Goal: Task Accomplishment & Management: Use online tool/utility

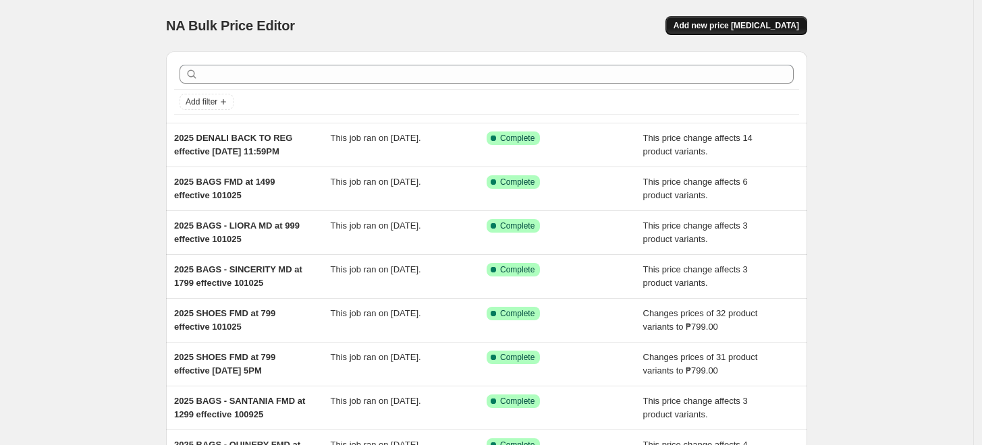
click at [742, 26] on span "Add new price [MEDICAL_DATA]" at bounding box center [737, 25] width 126 height 11
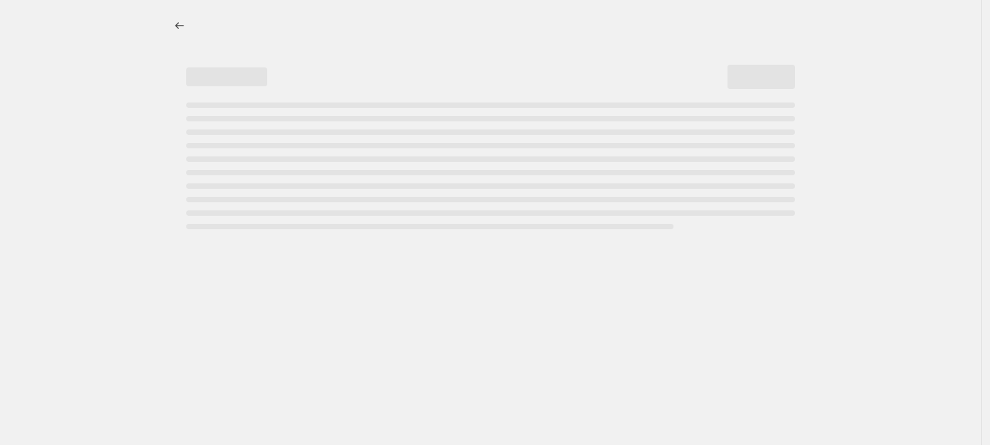
select select "percentage"
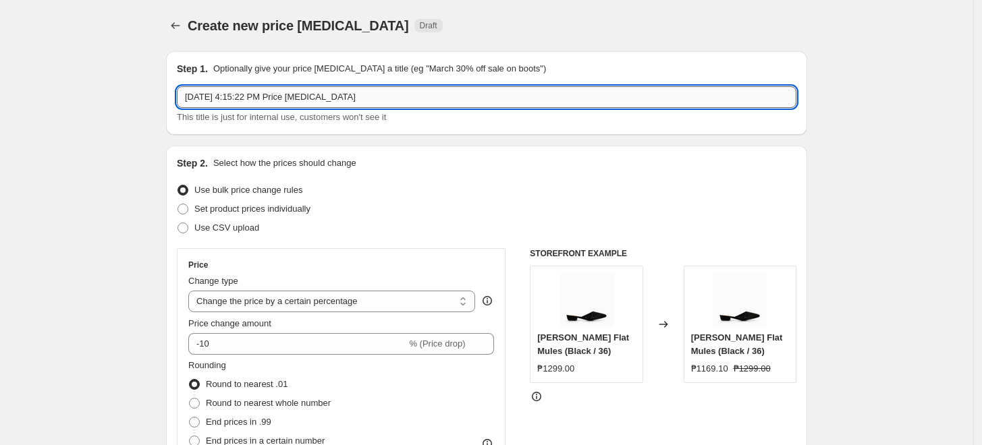
click at [263, 103] on input "[DATE] 4:15:22 PM Price [MEDICAL_DATA]" at bounding box center [487, 97] width 620 height 22
type input "2025 BAGS BACK TO REG effective 101425"
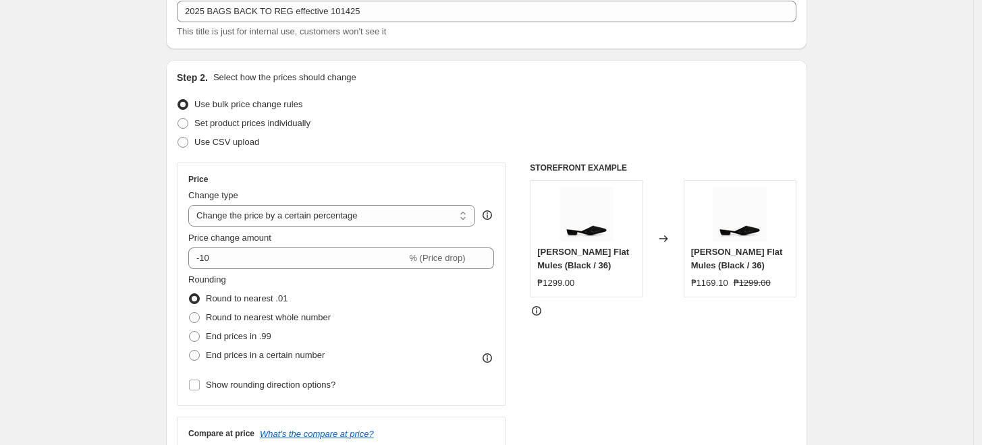
scroll to position [150, 0]
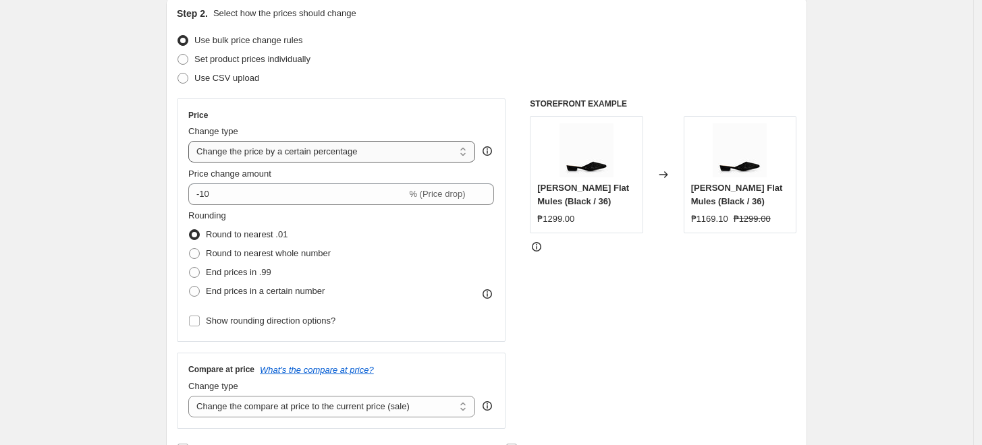
click at [265, 148] on select "Change the price to a certain amount Change the price by a certain amount Chang…" at bounding box center [331, 152] width 287 height 22
select select "ecap"
click at [192, 141] on select "Change the price to a certain amount Change the price by a certain amount Chang…" at bounding box center [331, 152] width 287 height 22
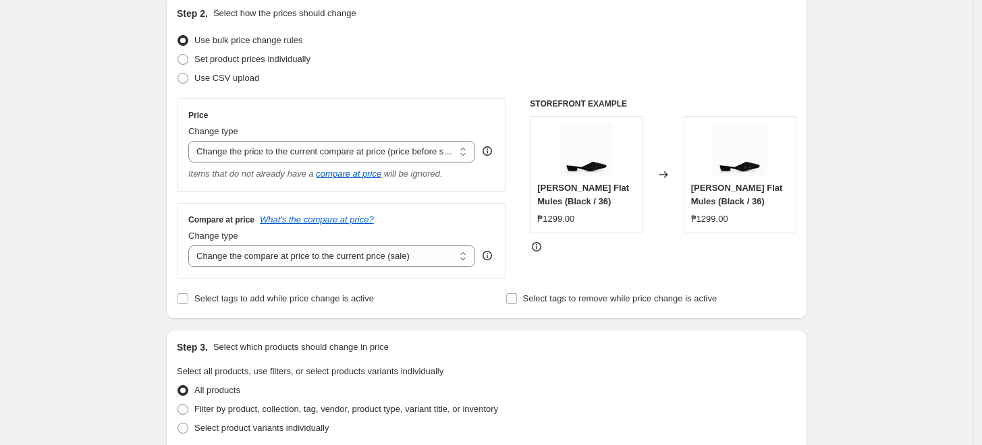
click at [93, 209] on div "Create new price [MEDICAL_DATA]. This page is ready Create new price [MEDICAL_D…" at bounding box center [486, 449] width 973 height 1199
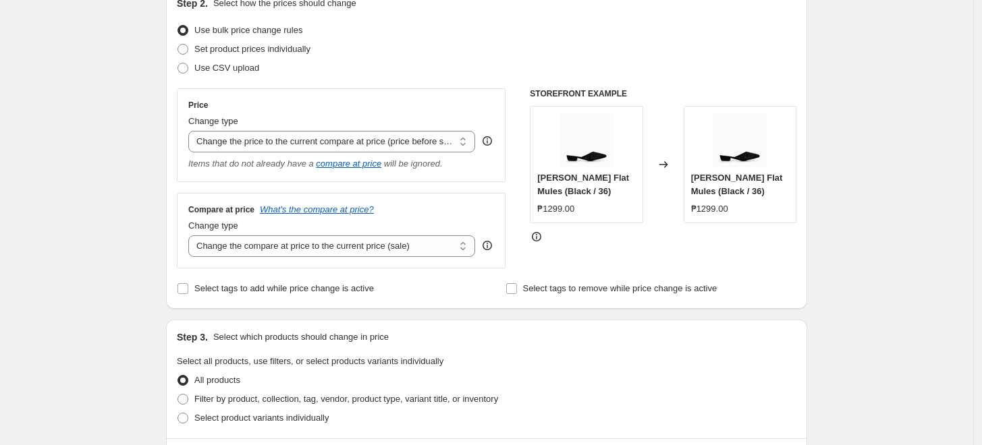
scroll to position [300, 0]
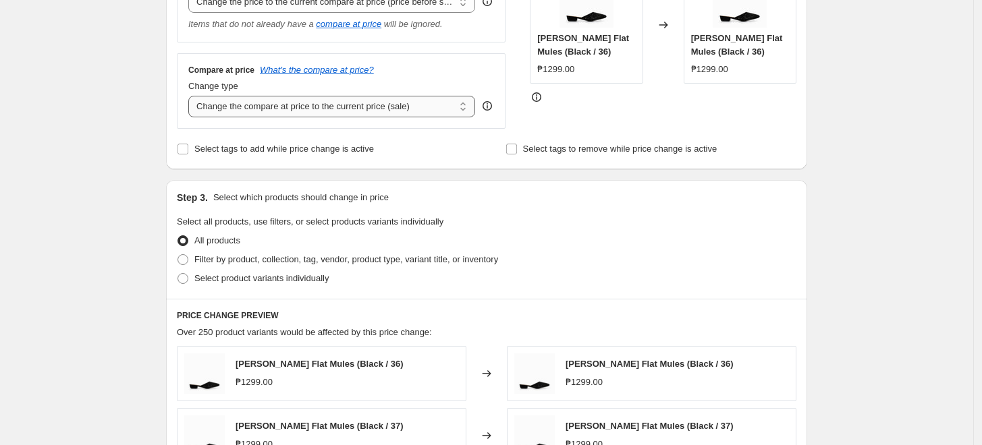
click at [223, 104] on select "Change the compare at price to the current price (sale) Change the compare at p…" at bounding box center [331, 107] width 287 height 22
select select "no_change"
click at [192, 97] on select "Change the compare at price to the current price (sale) Change the compare at p…" at bounding box center [331, 107] width 287 height 22
click at [81, 200] on div "Create new price [MEDICAL_DATA]. This page is ready Create new price [MEDICAL_D…" at bounding box center [486, 299] width 973 height 1199
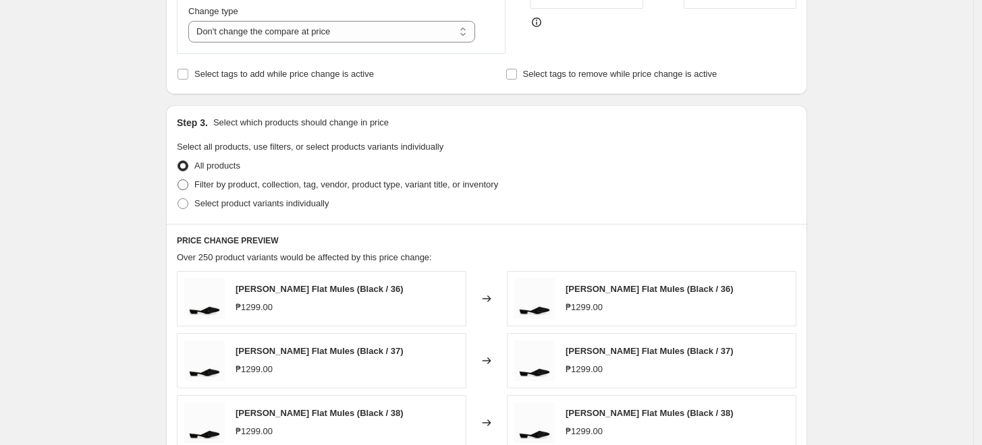
click at [200, 190] on span "Filter by product, collection, tag, vendor, product type, variant title, or inv…" at bounding box center [346, 185] width 304 height 10
click at [178, 180] on input "Filter by product, collection, tag, vendor, product type, variant title, or inv…" at bounding box center [177, 180] width 1 height 1
radio input "true"
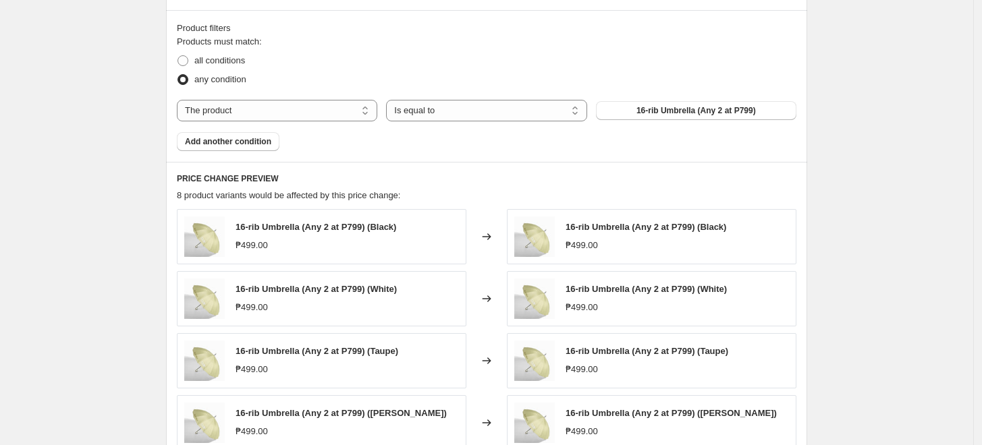
scroll to position [599, 0]
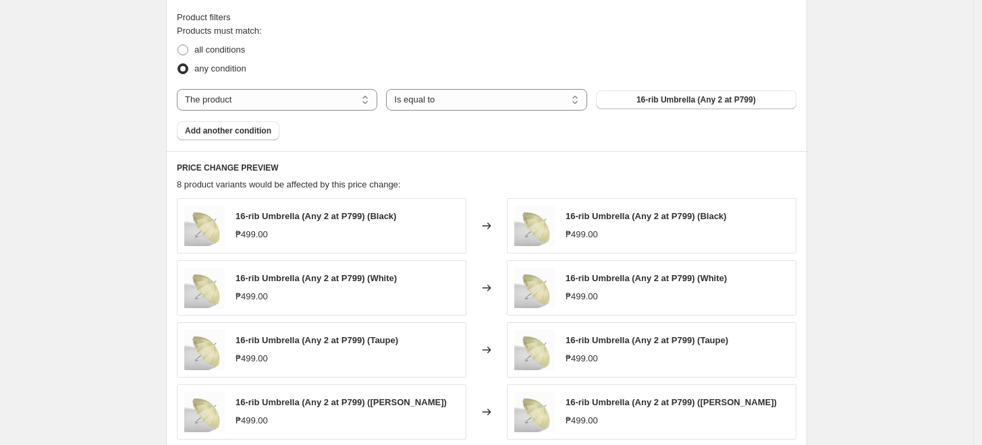
click at [255, 87] on div "Products must match: all conditions any condition The product The product's col…" at bounding box center [487, 82] width 620 height 116
click at [250, 97] on select "The product The product's collection The product's tag The product's vendor The…" at bounding box center [277, 100] width 200 height 22
select select "tag"
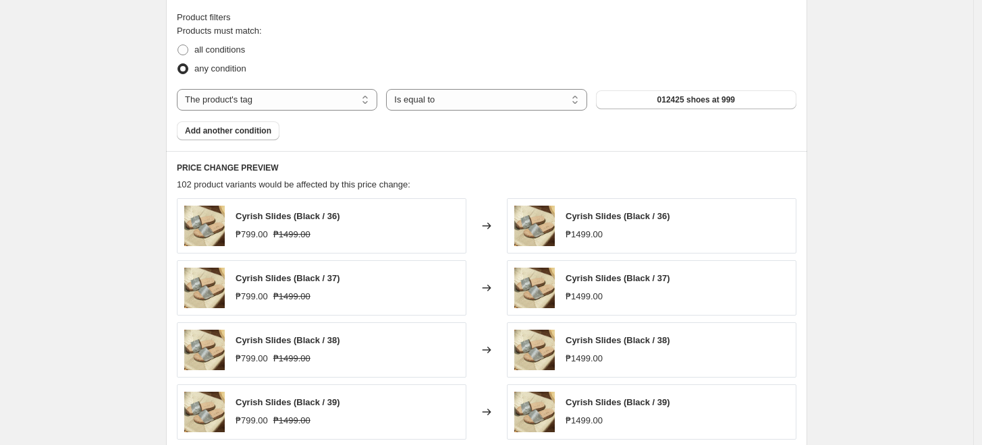
click at [657, 101] on button "012425 shoes at 999" at bounding box center [696, 99] width 200 height 19
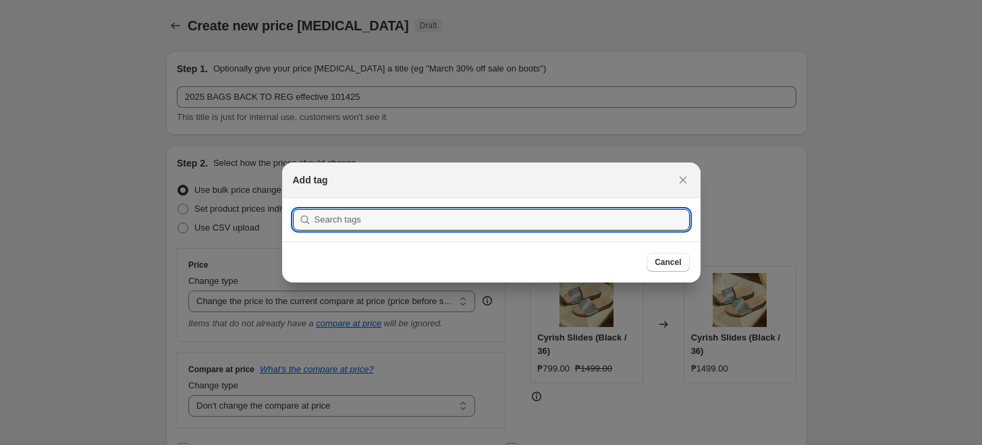
scroll to position [0, 0]
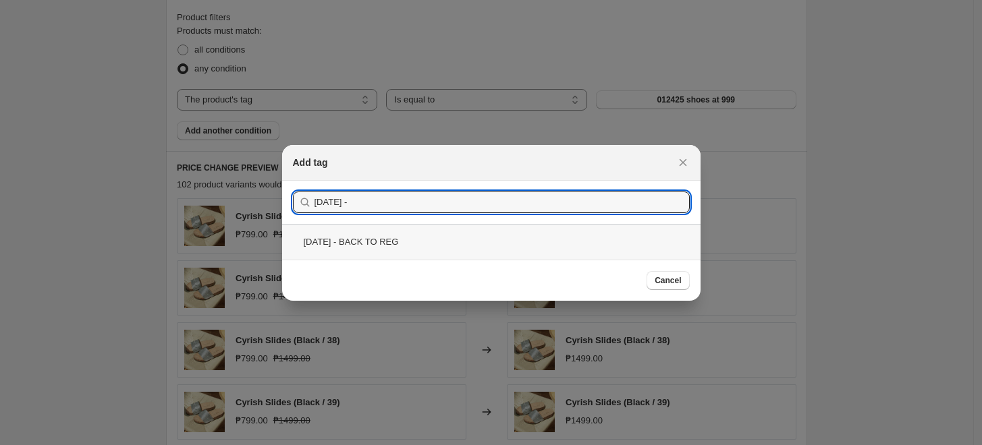
type input "[DATE] -"
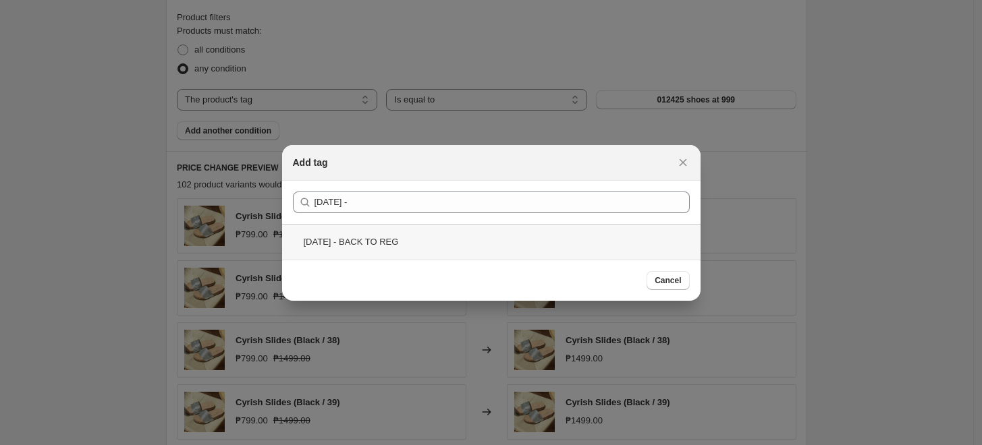
click at [381, 238] on div "[DATE] - BACK TO REG" at bounding box center [491, 242] width 418 height 36
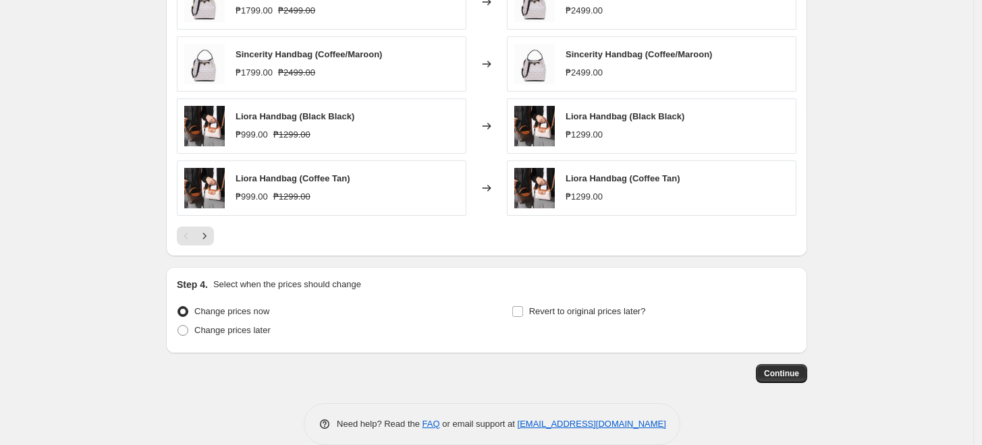
scroll to position [905, 0]
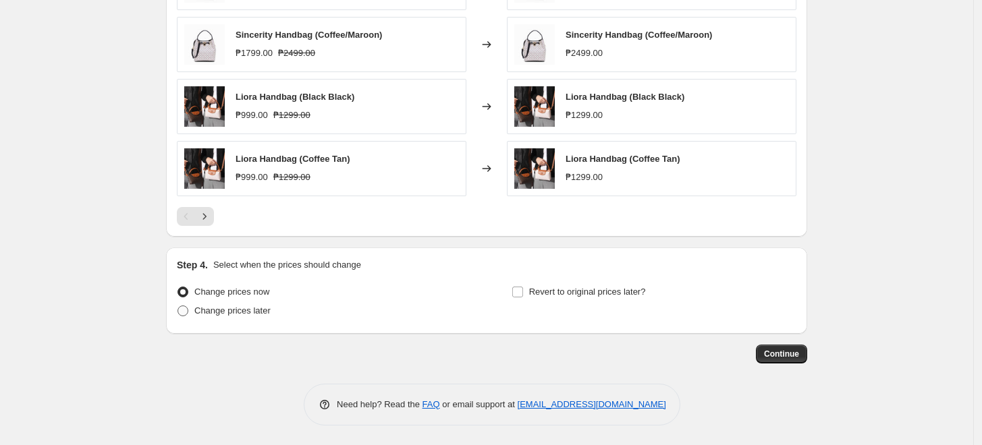
click at [208, 316] on span "Change prices later" at bounding box center [232, 311] width 76 height 10
click at [178, 306] on input "Change prices later" at bounding box center [177, 306] width 1 height 1
radio input "true"
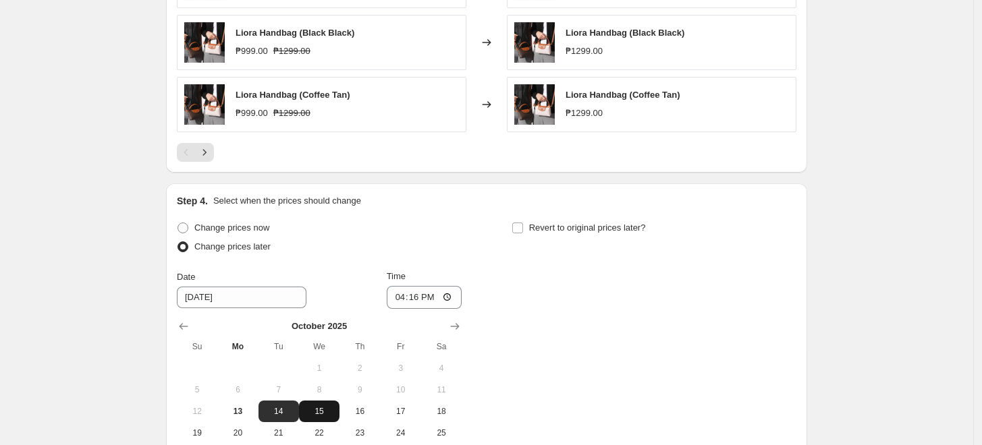
scroll to position [1055, 0]
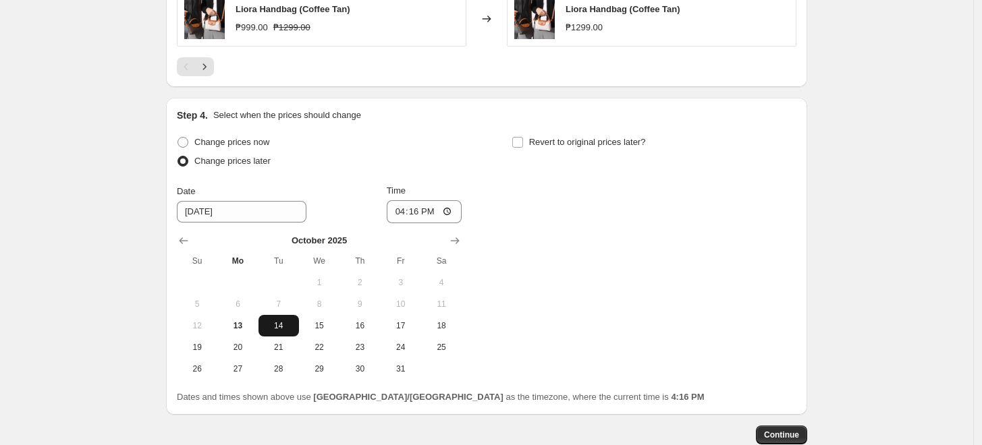
click at [287, 327] on span "14" at bounding box center [279, 326] width 30 height 11
click at [400, 213] on input "16:16" at bounding box center [425, 211] width 76 height 23
type input "00:00"
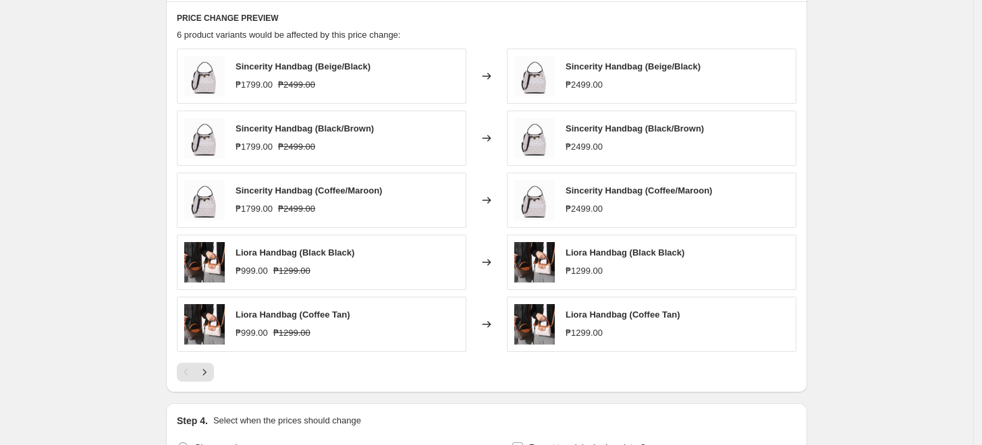
scroll to position [750, 0]
click at [211, 368] on icon "Next" at bounding box center [204, 371] width 13 height 13
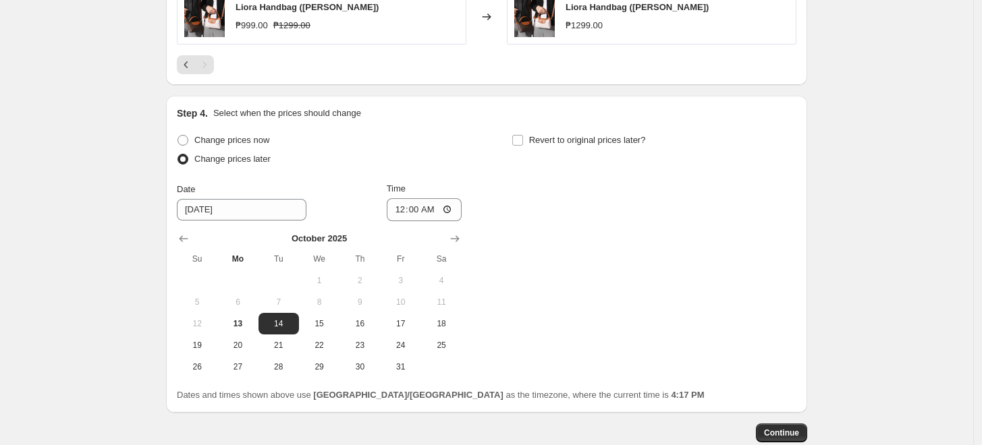
scroll to position [887, 0]
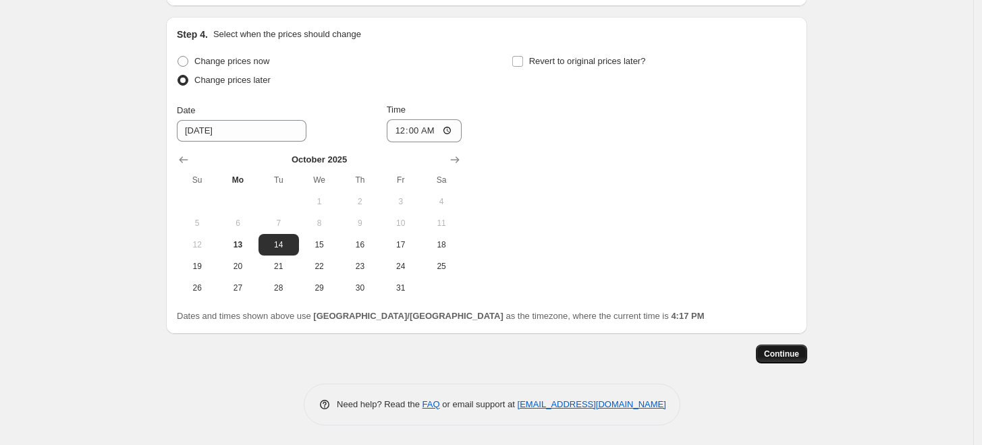
click at [791, 352] on span "Continue" at bounding box center [781, 354] width 35 height 11
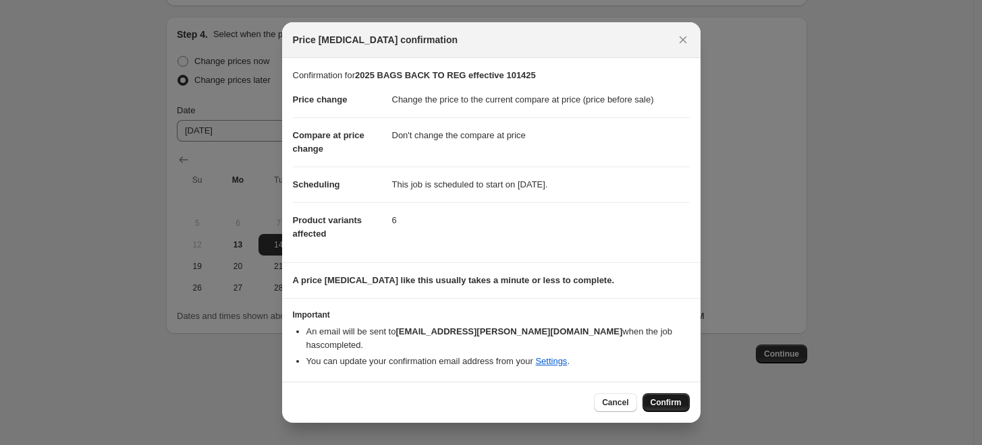
click at [659, 398] on span "Confirm" at bounding box center [666, 403] width 31 height 11
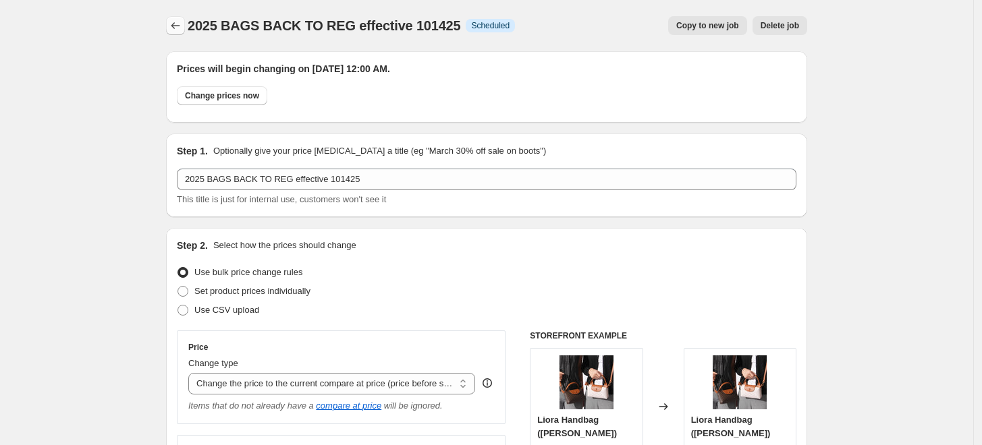
click at [174, 26] on icon "Price change jobs" at bounding box center [175, 25] width 13 height 13
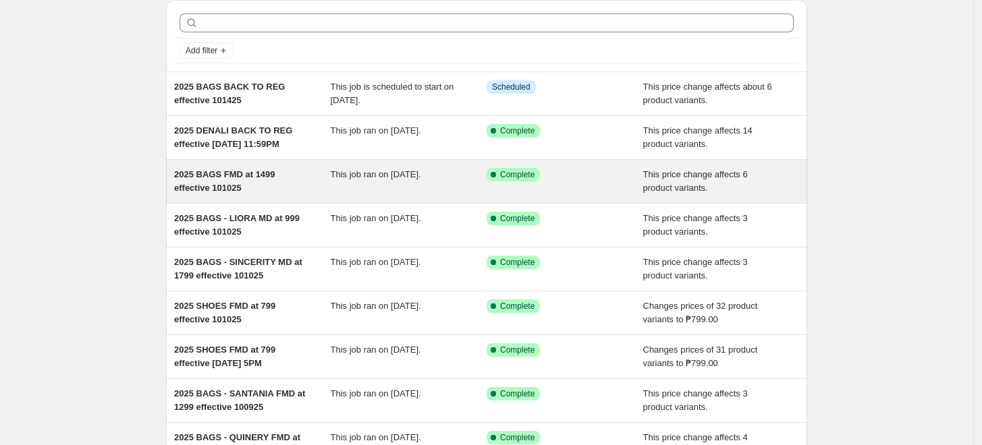
scroll to position [75, 0]
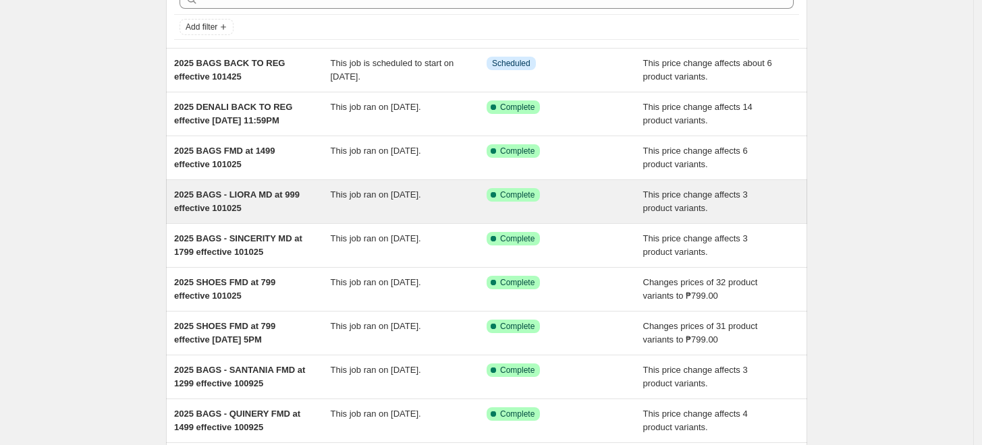
click at [275, 209] on div "2025 BAGS - LIORA MD at 999 effective 101025" at bounding box center [252, 201] width 157 height 27
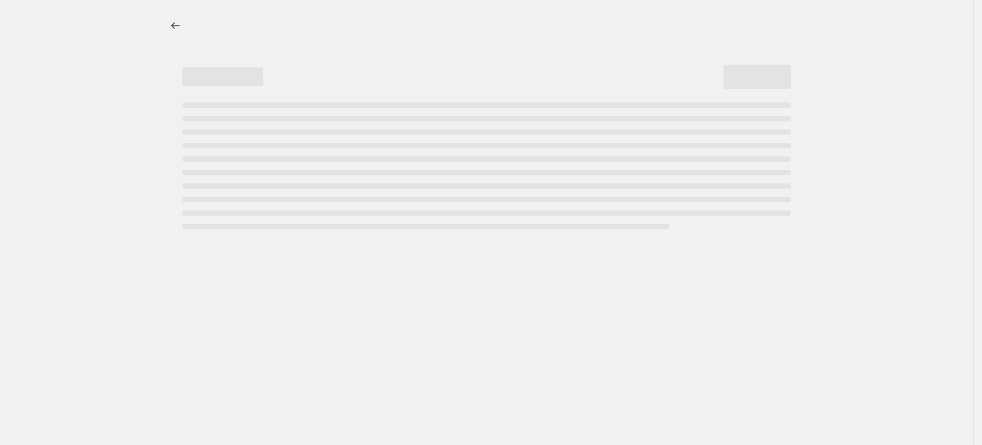
select select "bcap"
select select "no_change"
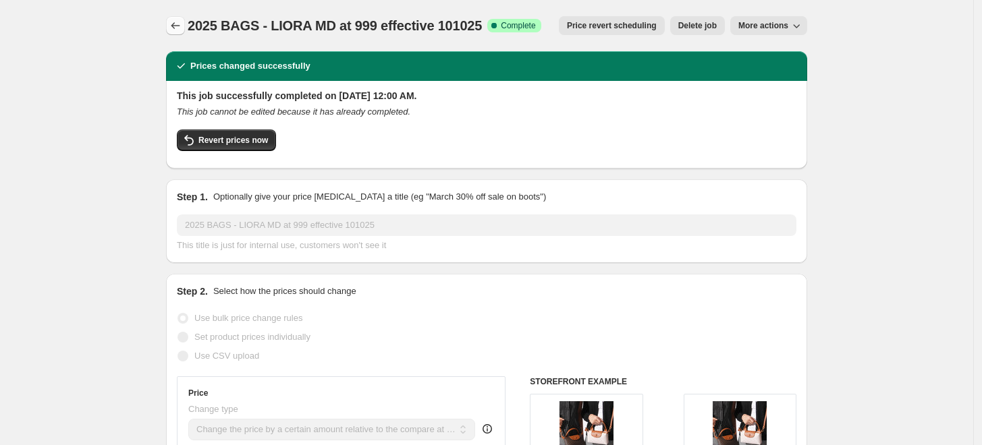
click at [179, 22] on icon "Price change jobs" at bounding box center [175, 25] width 13 height 13
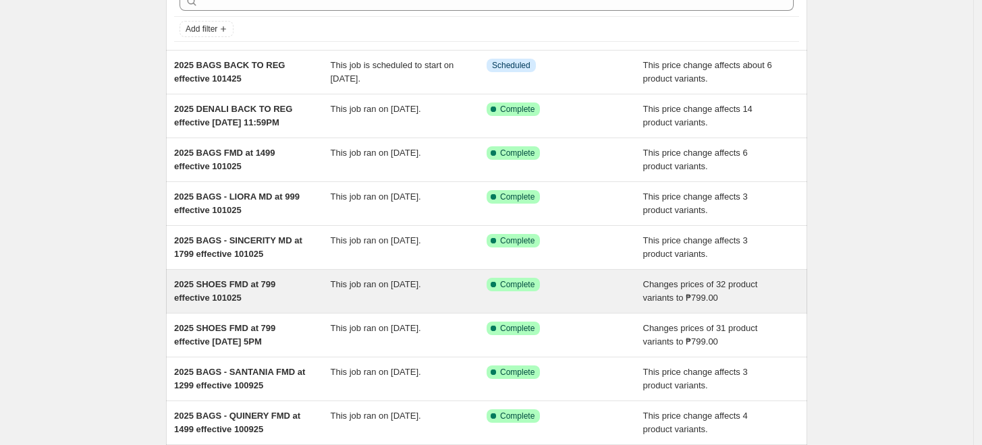
scroll to position [75, 0]
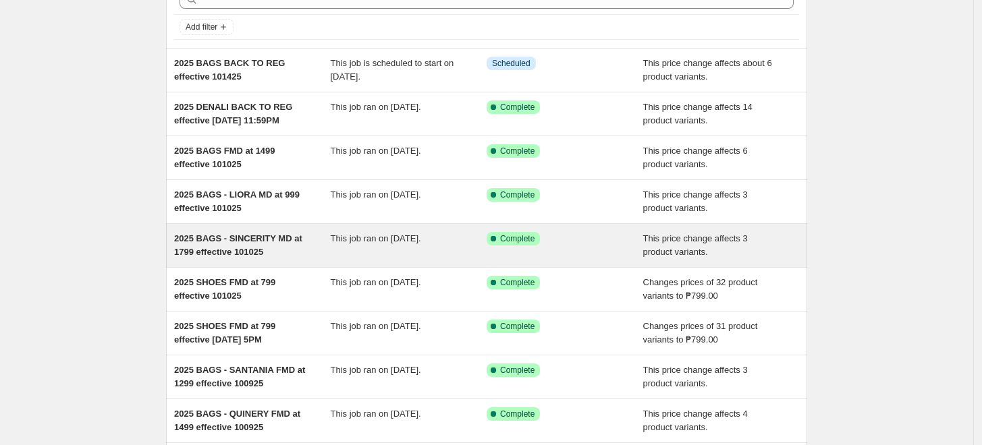
click at [248, 262] on div "2025 BAGS - SINCERITY MD at 1799 effective 101025 This job ran on [DATE]. Succe…" at bounding box center [486, 245] width 641 height 43
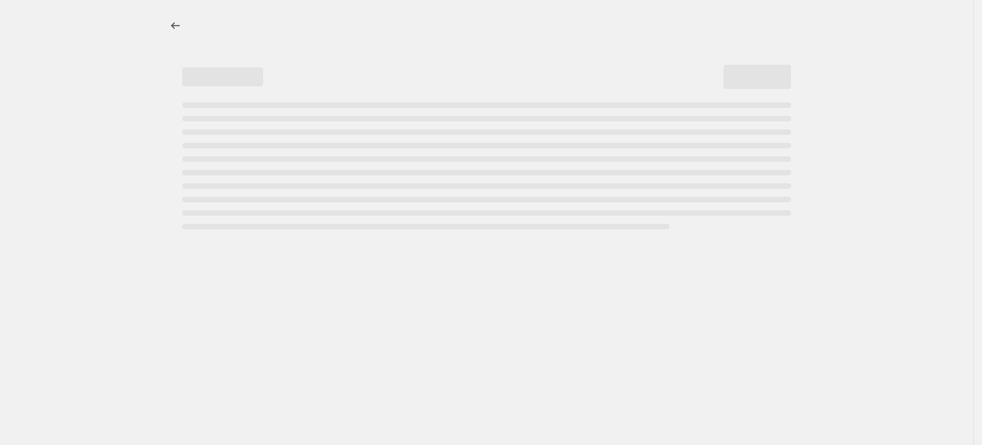
select select "bcap"
select select "no_change"
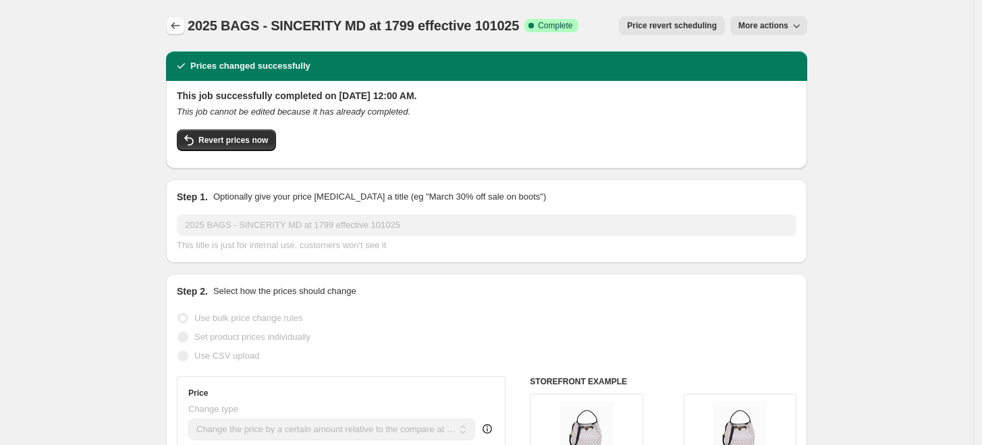
click at [178, 30] on icon "Price change jobs" at bounding box center [175, 25] width 13 height 13
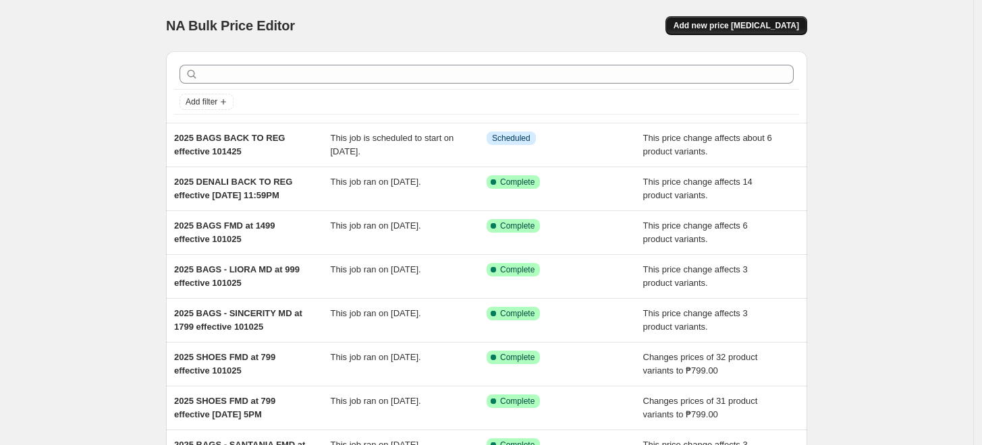
click at [707, 23] on span "Add new price [MEDICAL_DATA]" at bounding box center [737, 25] width 126 height 11
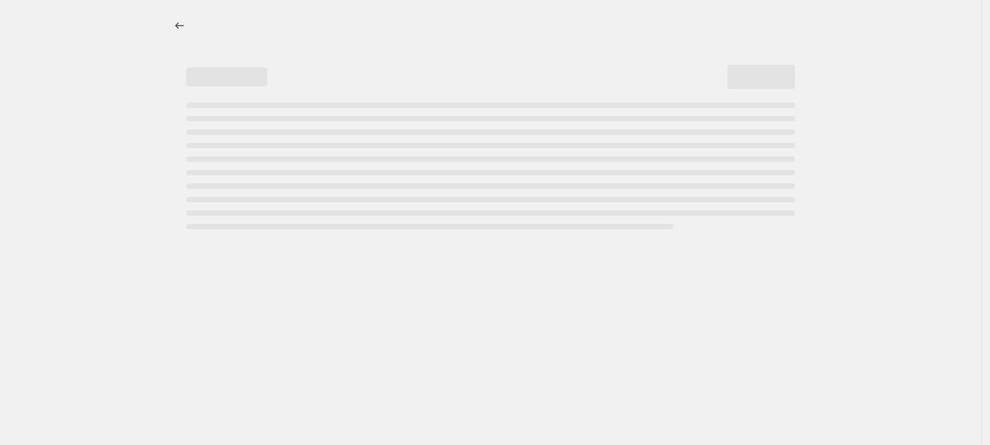
select select "percentage"
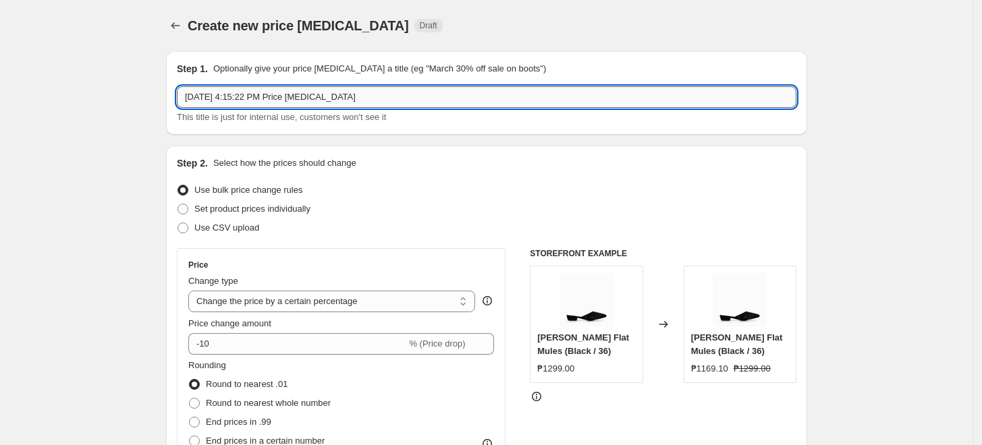
click at [348, 95] on input "[DATE] 4:15:22 PM Price [MEDICAL_DATA]" at bounding box center [487, 97] width 620 height 22
click at [231, 98] on input "2025 BAGS BACK TO 1499 effective 101425" at bounding box center [487, 97] width 620 height 22
type input "2025 SANTANIA BACK TO 1499 effective 101425"
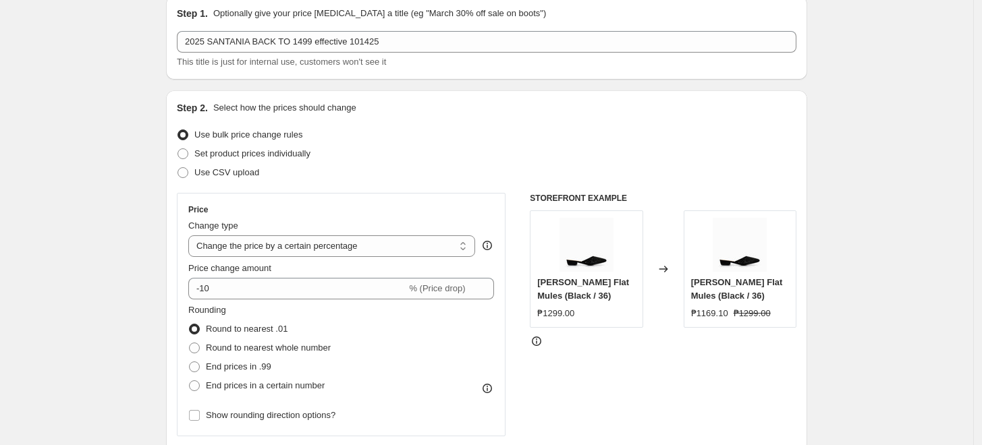
scroll to position [150, 0]
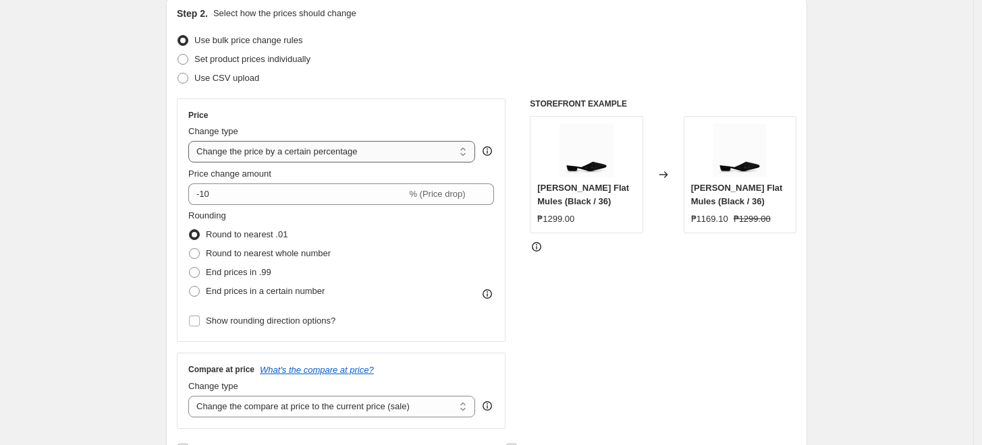
click at [268, 148] on select "Change the price to a certain amount Change the price by a certain amount Chang…" at bounding box center [331, 152] width 287 height 22
select select "to"
click at [192, 141] on select "Change the price to a certain amount Change the price by a certain amount Chang…" at bounding box center [331, 152] width 287 height 22
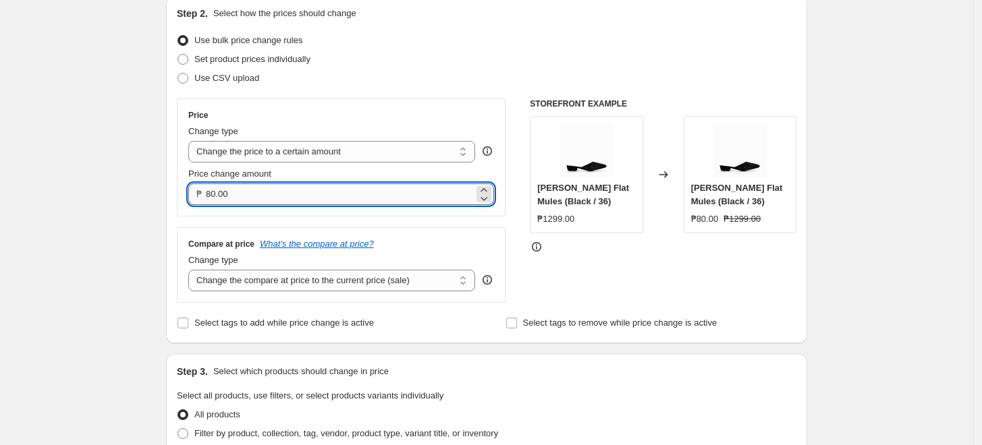
click at [216, 193] on input "80.00" at bounding box center [340, 195] width 268 height 22
type input "1499.00"
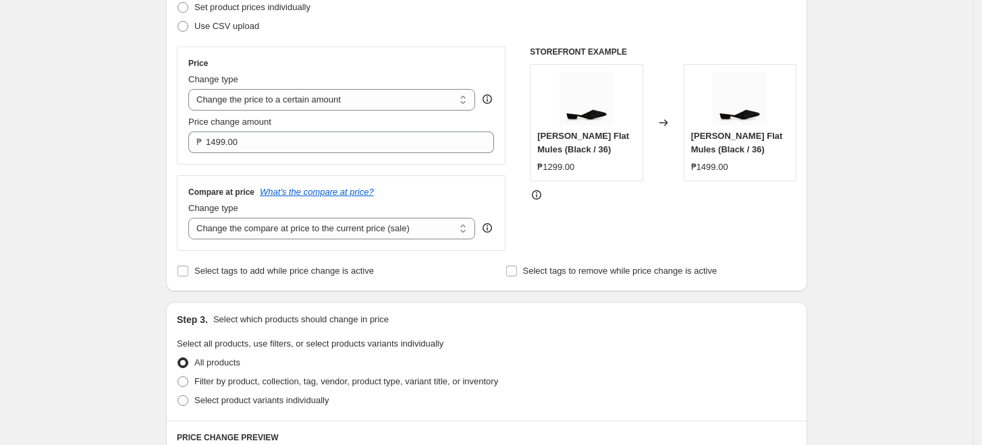
scroll to position [225, 0]
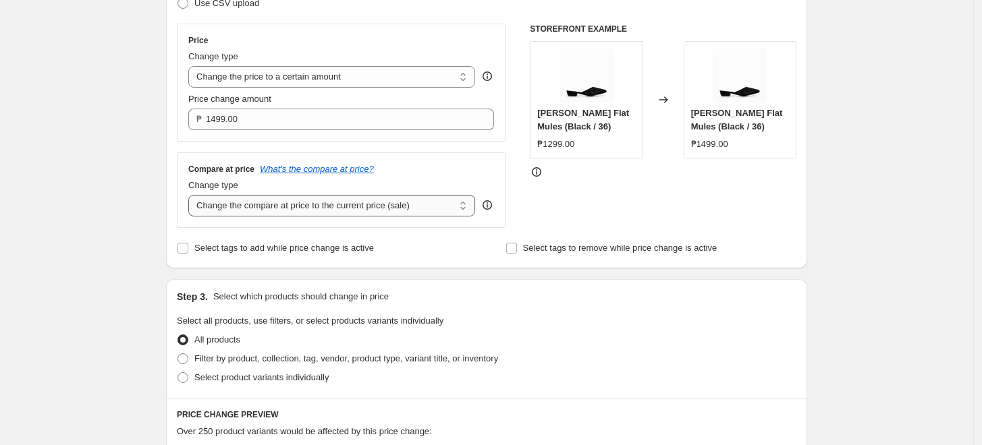
click at [212, 208] on select "Change the compare at price to the current price (sale) Change the compare at p…" at bounding box center [331, 206] width 287 height 22
select select "no_change"
click at [192, 196] on select "Change the compare at price to the current price (sale) Change the compare at p…" at bounding box center [331, 206] width 287 height 22
click at [89, 279] on div "Create new price [MEDICAL_DATA]. This page is ready Create new price [MEDICAL_D…" at bounding box center [486, 387] width 973 height 1224
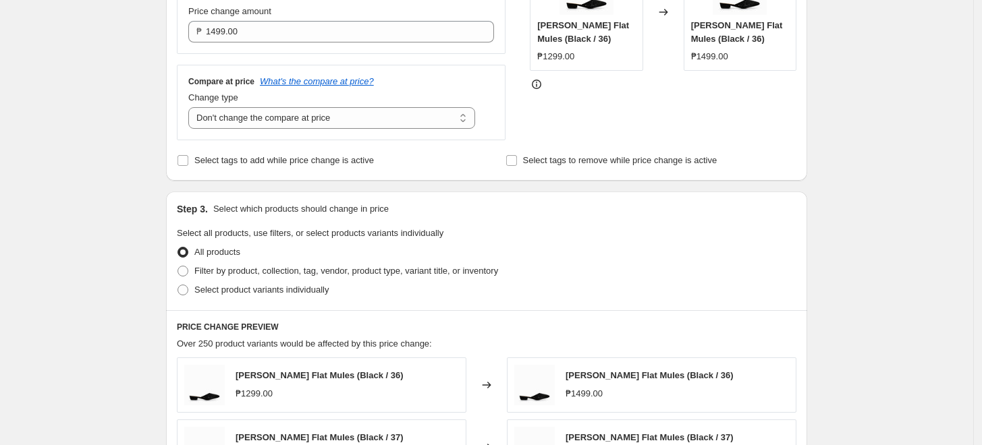
scroll to position [375, 0]
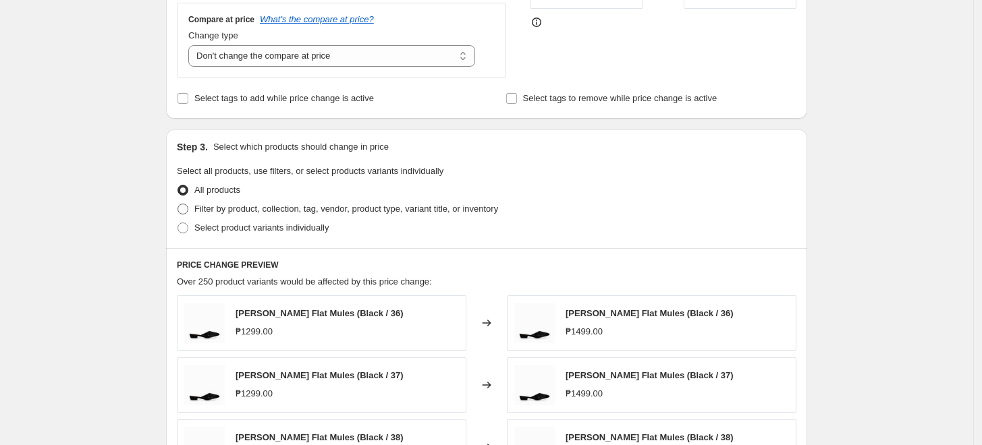
click at [213, 208] on span "Filter by product, collection, tag, vendor, product type, variant title, or inv…" at bounding box center [346, 209] width 304 height 10
click at [178, 204] on input "Filter by product, collection, tag, vendor, product type, variant title, or inv…" at bounding box center [177, 204] width 1 height 1
radio input "true"
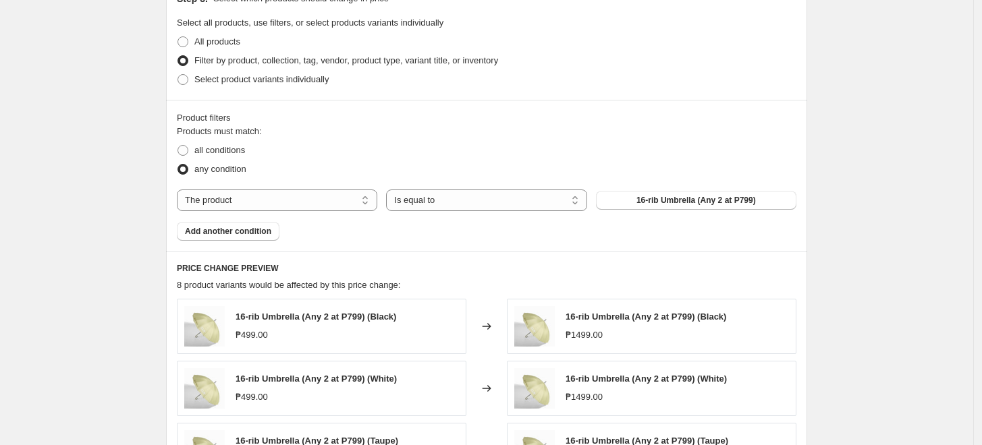
scroll to position [524, 0]
click at [254, 202] on select "The product The product's collection The product's tag The product's vendor The…" at bounding box center [277, 199] width 200 height 22
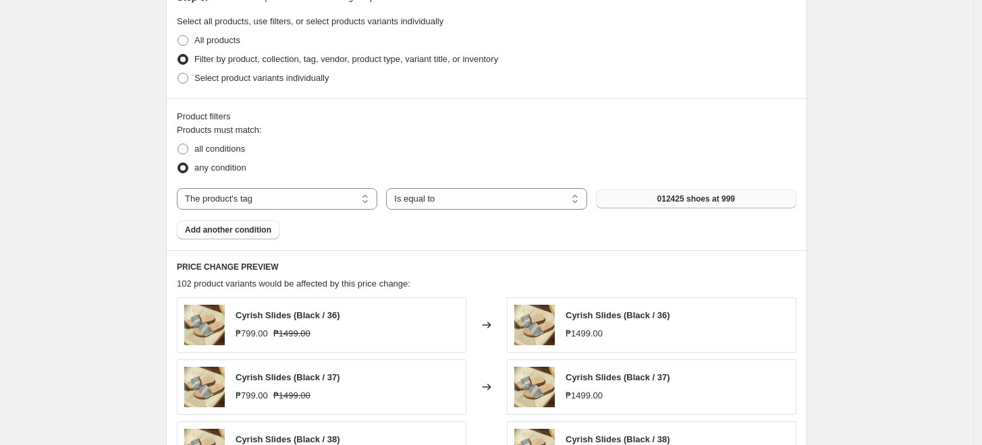
click at [651, 195] on button "012425 shoes at 999" at bounding box center [696, 199] width 200 height 19
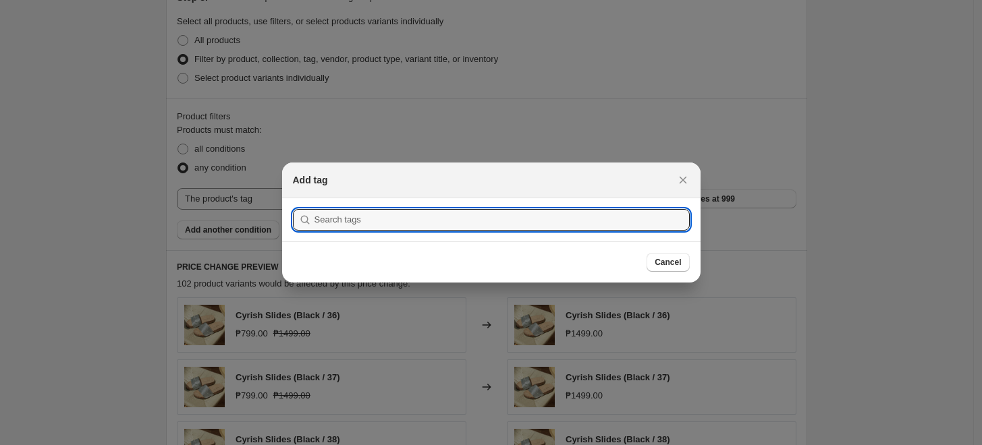
click at [156, 219] on div at bounding box center [491, 222] width 982 height 445
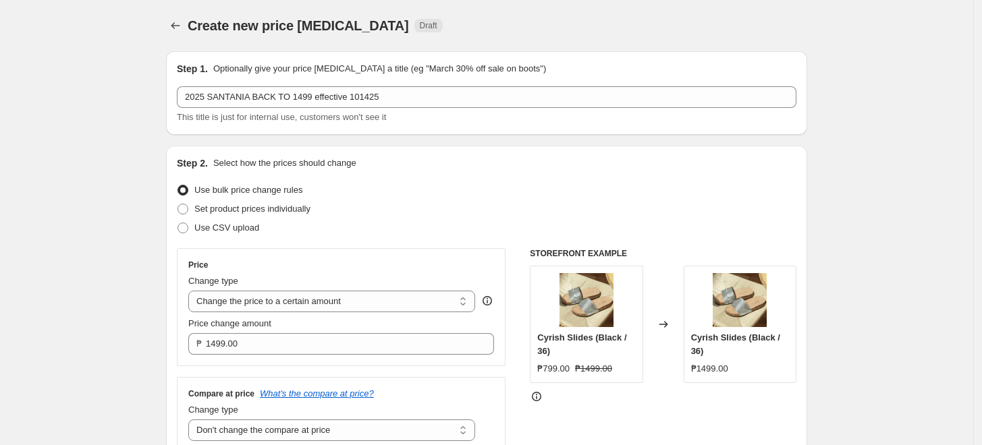
scroll to position [524, 0]
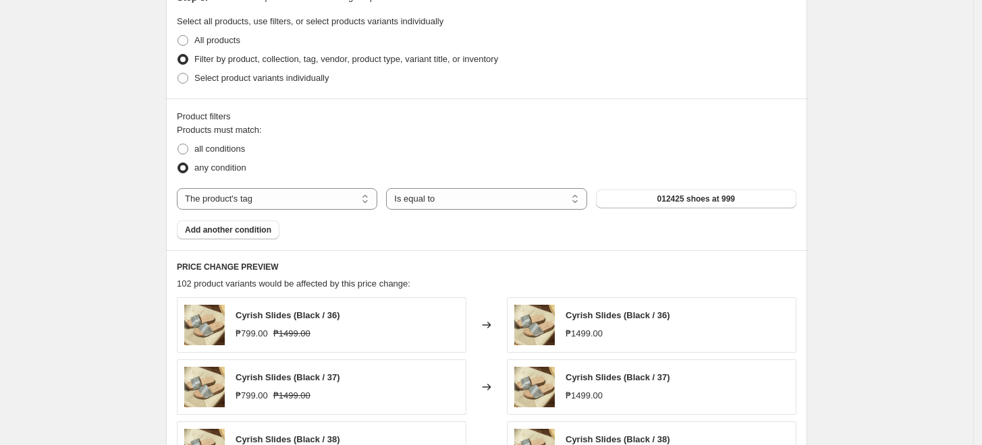
click at [239, 215] on div "Products must match: all conditions any condition The product The product's col…" at bounding box center [487, 182] width 620 height 116
click at [246, 202] on select "The product The product's collection The product's tag The product's vendor The…" at bounding box center [277, 199] width 200 height 22
select select "product"
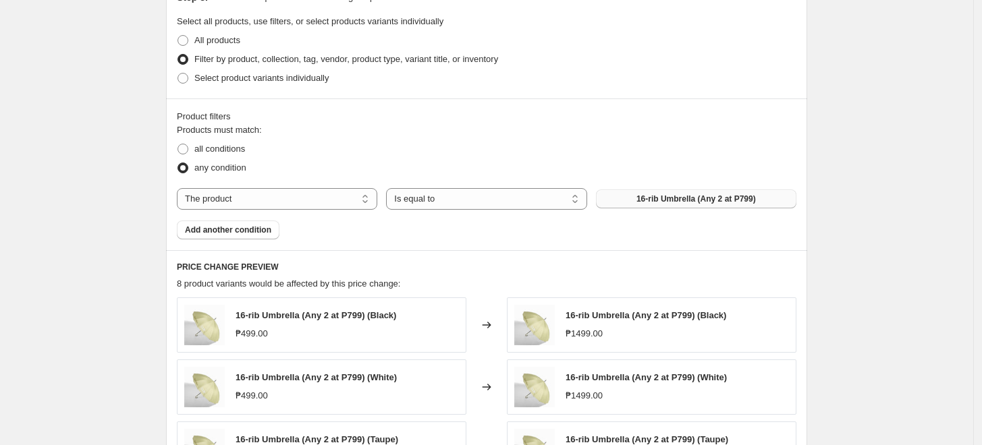
click at [637, 195] on button "16-rib Umbrella (Any 2 at P799)" at bounding box center [696, 199] width 200 height 19
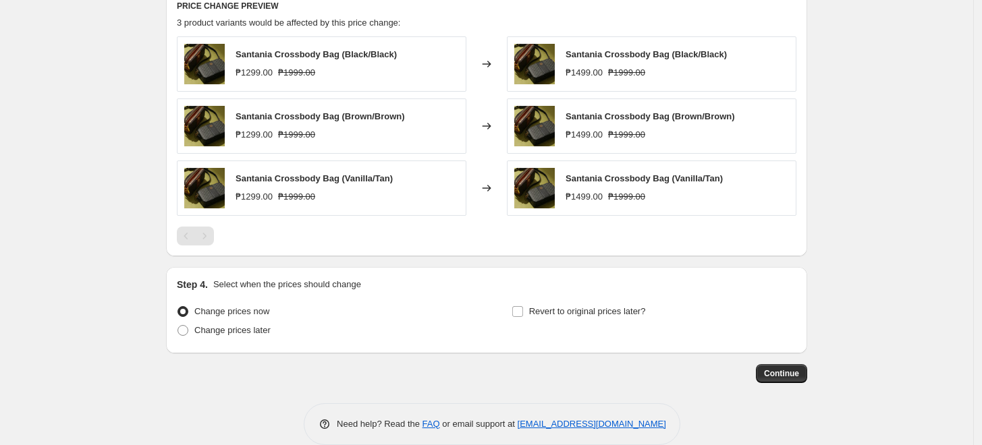
scroll to position [805, 0]
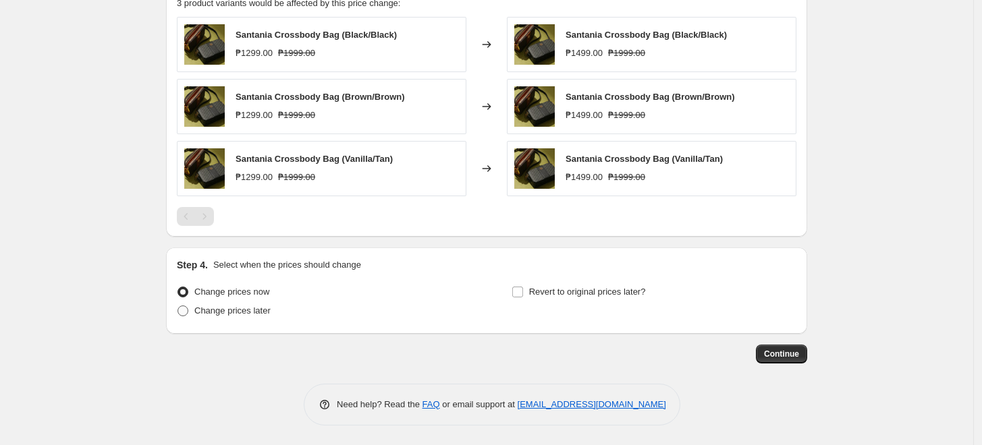
click at [248, 312] on span "Change prices later" at bounding box center [232, 311] width 76 height 10
click at [178, 306] on input "Change prices later" at bounding box center [177, 306] width 1 height 1
radio input "true"
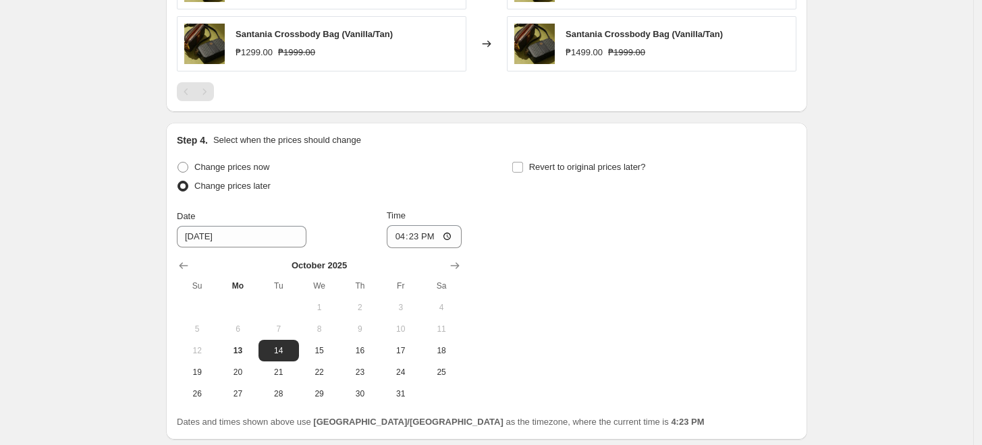
scroll to position [1036, 0]
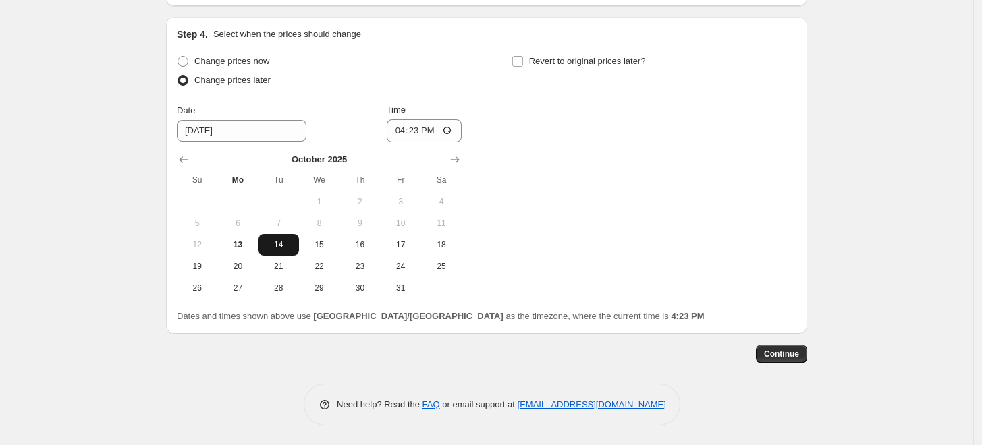
click at [283, 242] on span "14" at bounding box center [279, 245] width 30 height 11
click at [405, 133] on input "16:23" at bounding box center [425, 130] width 76 height 23
type input "00:00"
click at [553, 154] on div "Change prices now Change prices later Date [DATE] Time 00:00 [DATE] Su Mo Tu We…" at bounding box center [487, 175] width 620 height 247
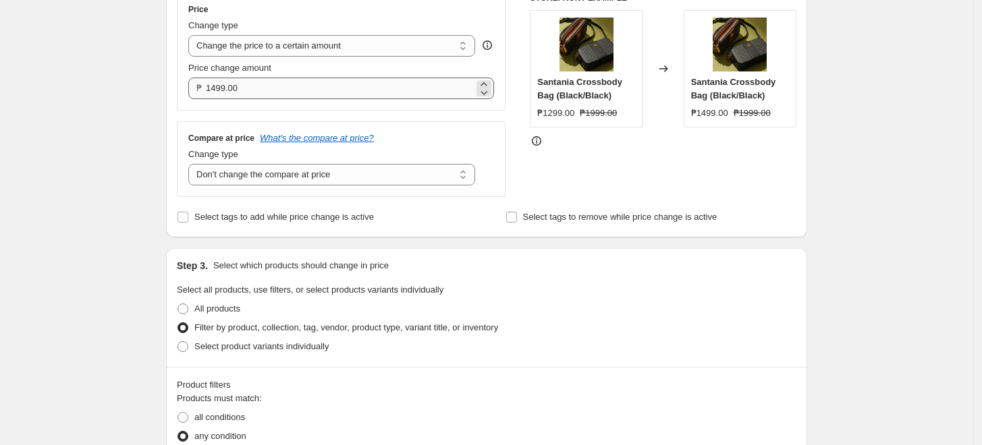
scroll to position [300, 0]
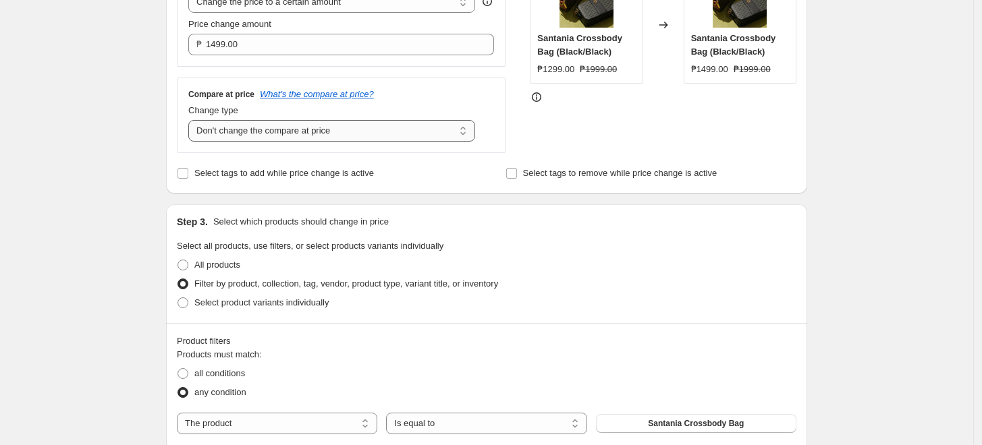
click at [332, 128] on select "Change the compare at price to the current price (sale) Change the compare at p…" at bounding box center [331, 131] width 287 height 22
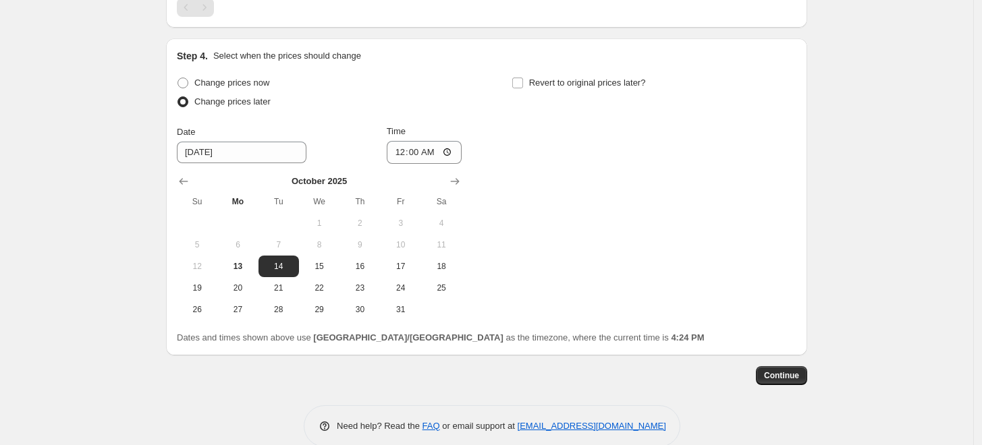
scroll to position [1036, 0]
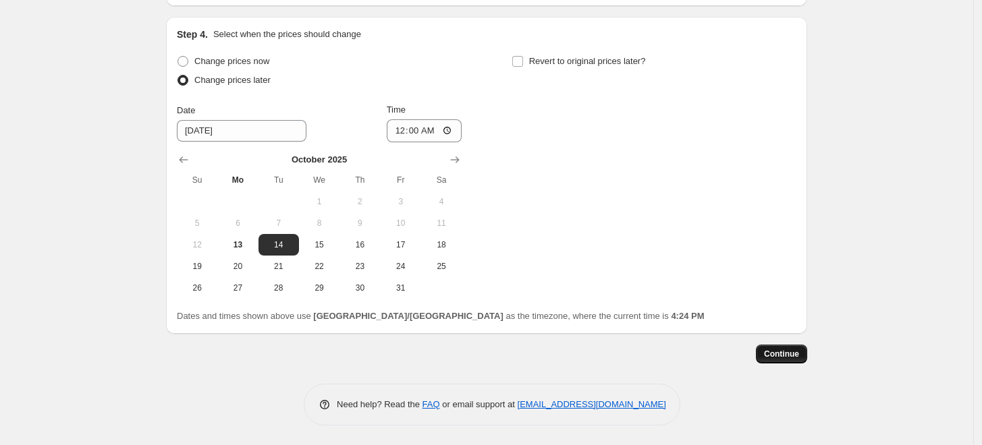
click at [780, 352] on span "Continue" at bounding box center [781, 354] width 35 height 11
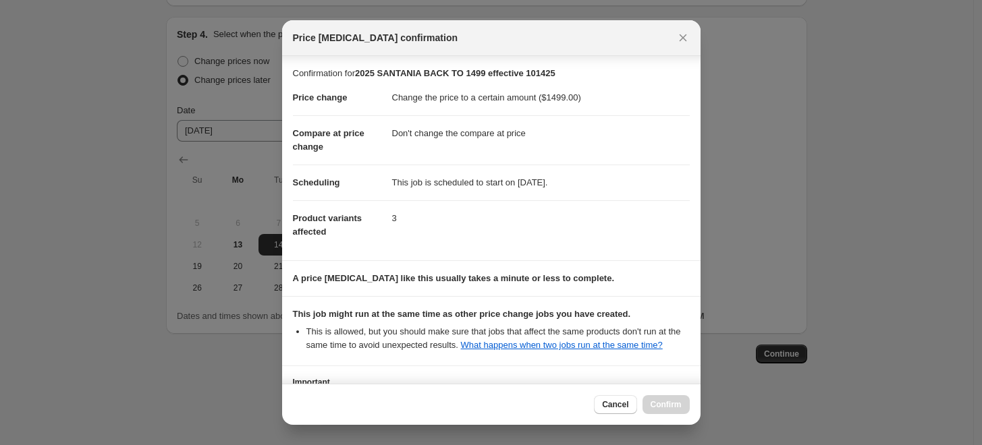
scroll to position [105, 0]
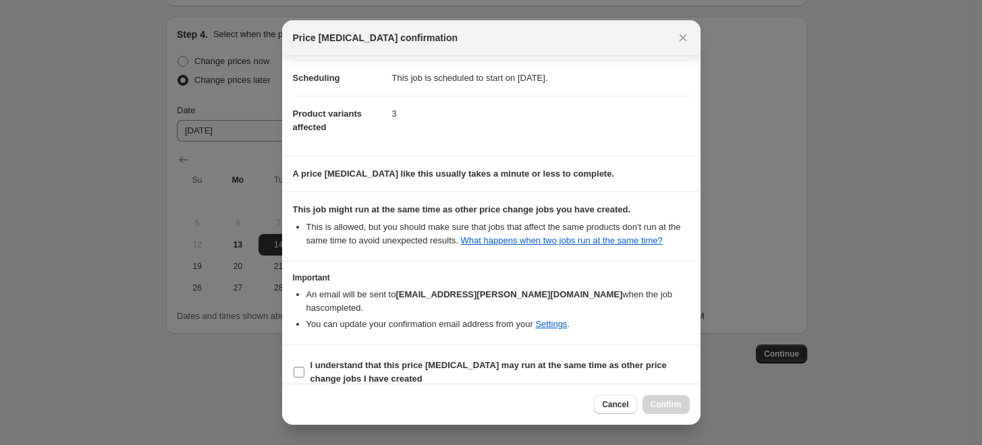
drag, startPoint x: 299, startPoint y: 361, endPoint x: 308, endPoint y: 360, distance: 8.8
click at [300, 367] on input "I understand that this price [MEDICAL_DATA] may run at the same time as other p…" at bounding box center [299, 372] width 11 height 11
checkbox input "true"
click at [675, 408] on span "Confirm" at bounding box center [666, 405] width 31 height 11
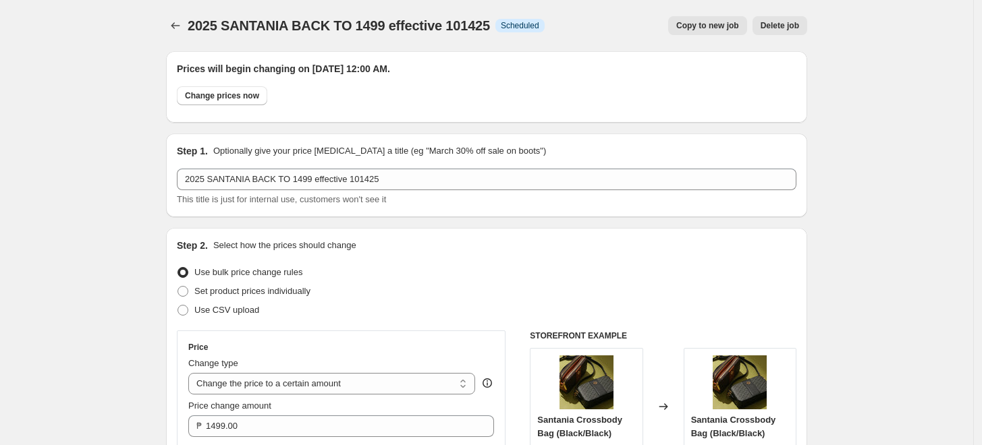
click at [182, 20] on icon "Price change jobs" at bounding box center [175, 25] width 13 height 13
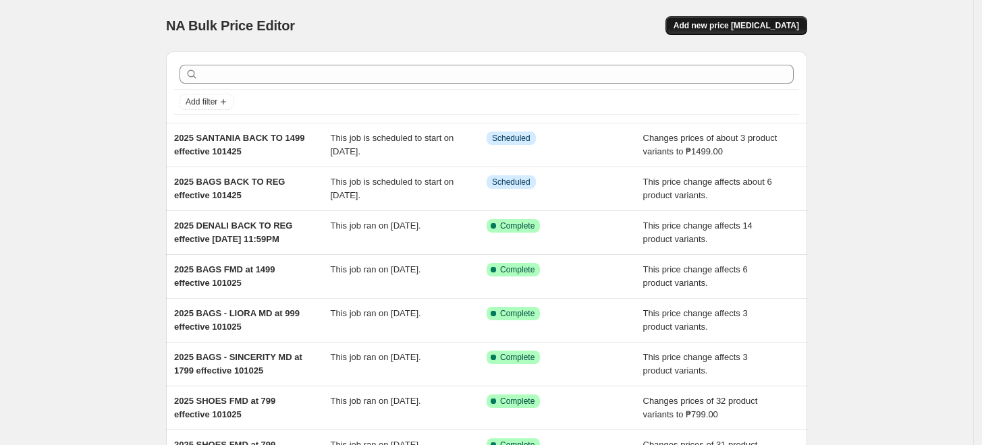
click at [732, 27] on span "Add new price [MEDICAL_DATA]" at bounding box center [737, 25] width 126 height 11
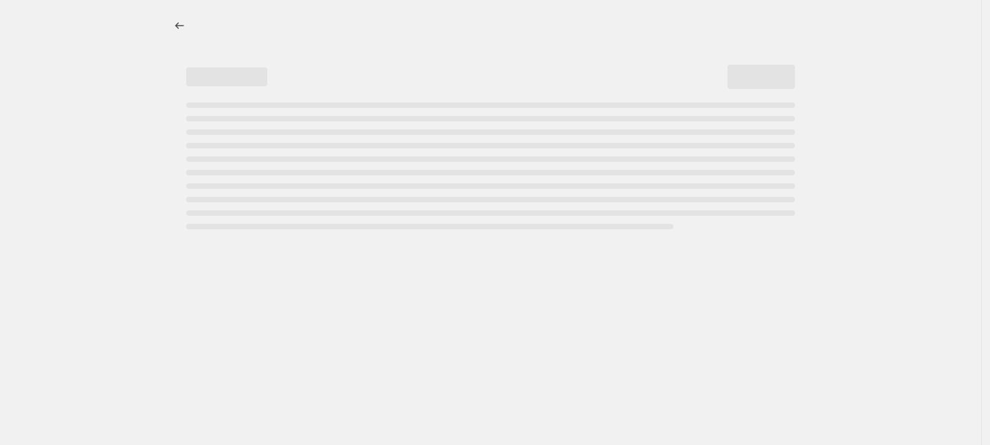
select select "percentage"
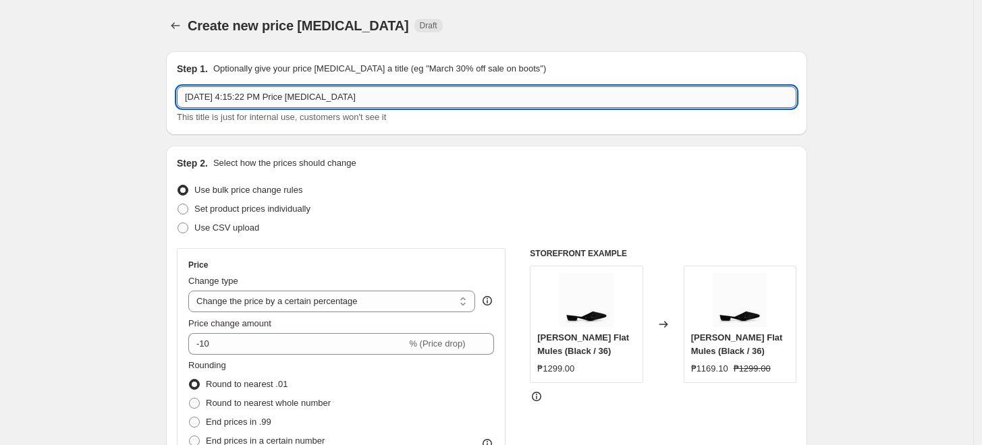
click at [240, 101] on input "[DATE] 4:15:22 PM Price [MEDICAL_DATA]" at bounding box center [487, 97] width 620 height 22
type input "2025 BAGS BACK at 1799 effective 101425"
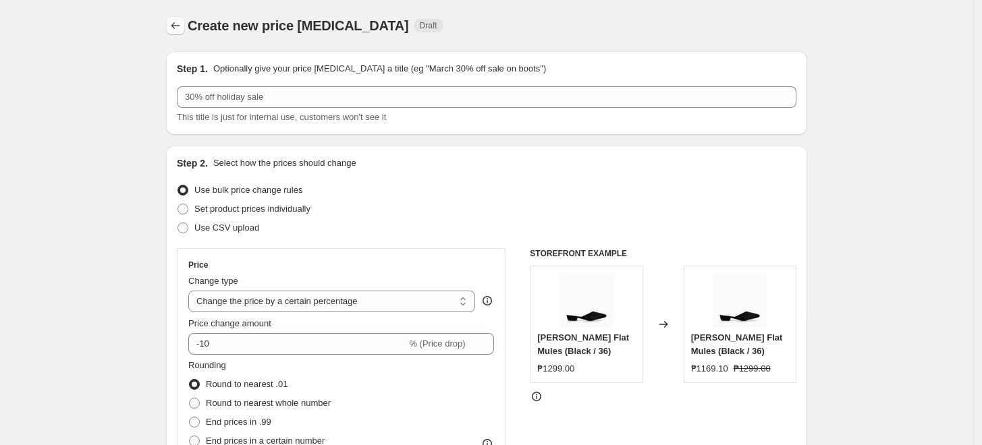
click at [185, 20] on button "Price change jobs" at bounding box center [175, 25] width 19 height 19
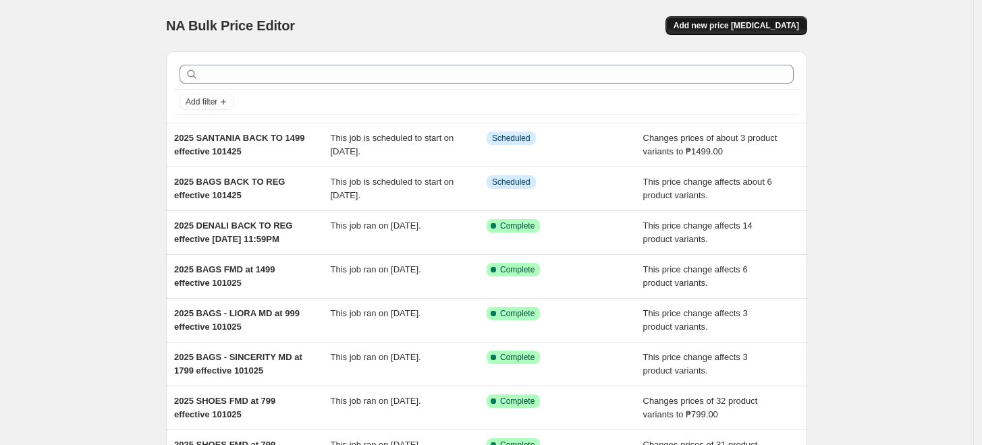
click at [719, 29] on span "Add new price [MEDICAL_DATA]" at bounding box center [737, 25] width 126 height 11
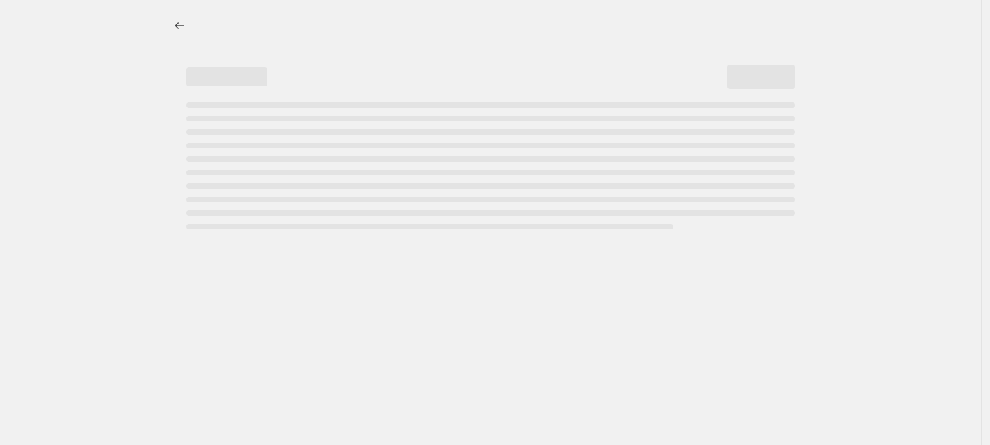
select select "percentage"
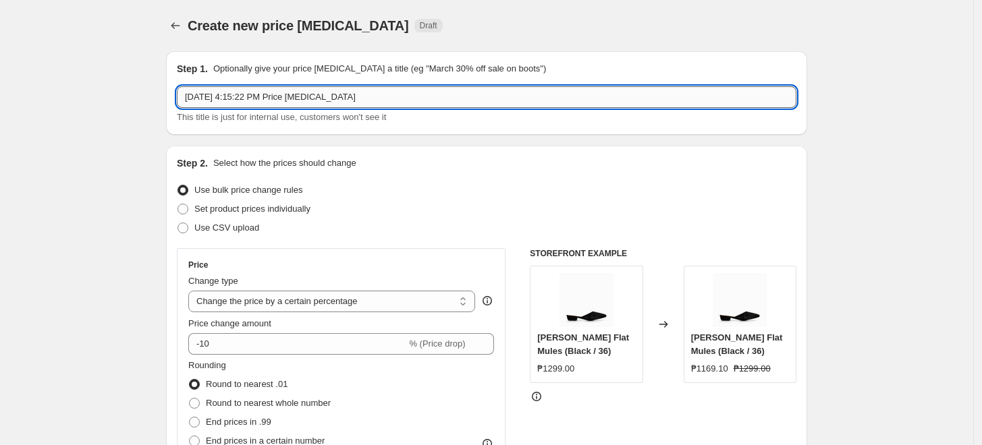
click at [335, 106] on input "[DATE] 4:15:22 PM Price [MEDICAL_DATA]" at bounding box center [487, 97] width 620 height 22
paste input "2025 BAGS BACK at 1799 effective 101425"
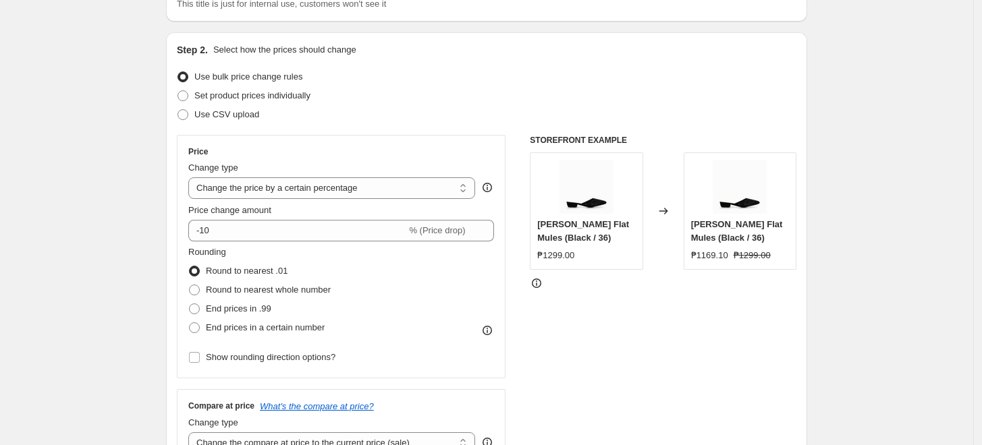
scroll to position [150, 0]
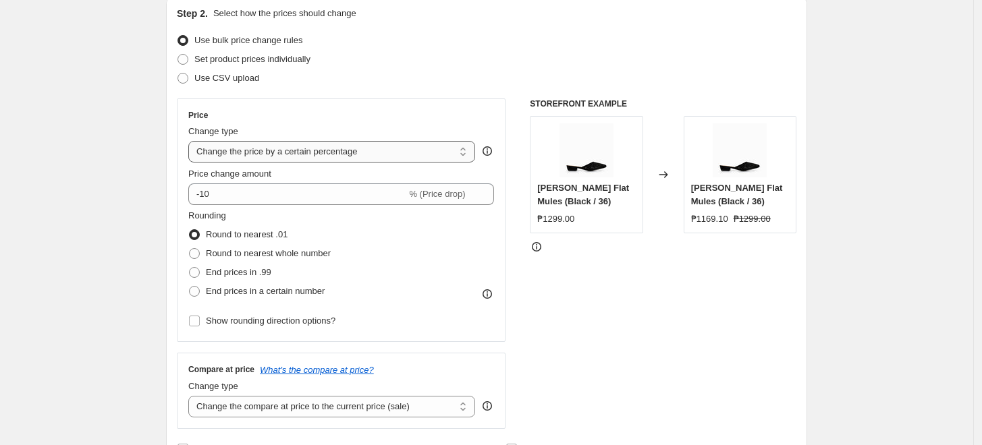
type input "2025 BAGS BACK at 1799 effective 101425"
click at [269, 151] on select "Change the price to a certain amount Change the price by a certain amount Chang…" at bounding box center [331, 152] width 287 height 22
select select "to"
click at [192, 141] on select "Change the price to a certain amount Change the price by a certain amount Chang…" at bounding box center [331, 152] width 287 height 22
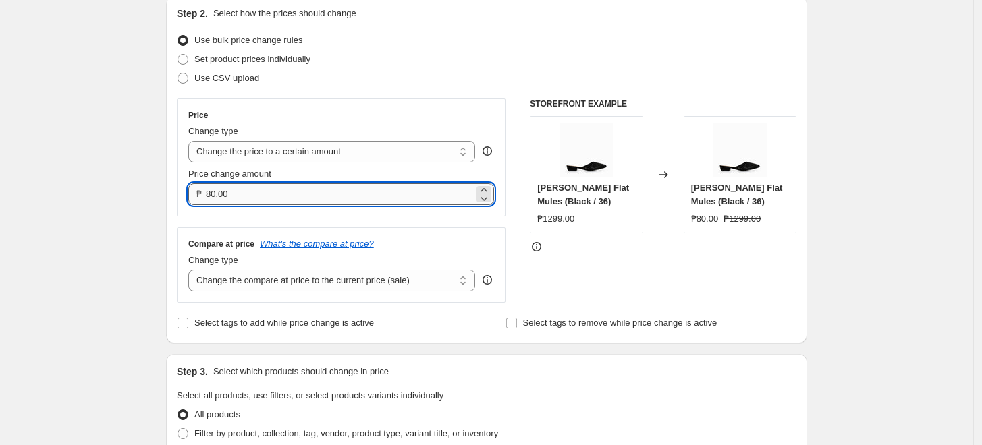
click at [211, 192] on input "80.00" at bounding box center [340, 195] width 268 height 22
type input "1799.00"
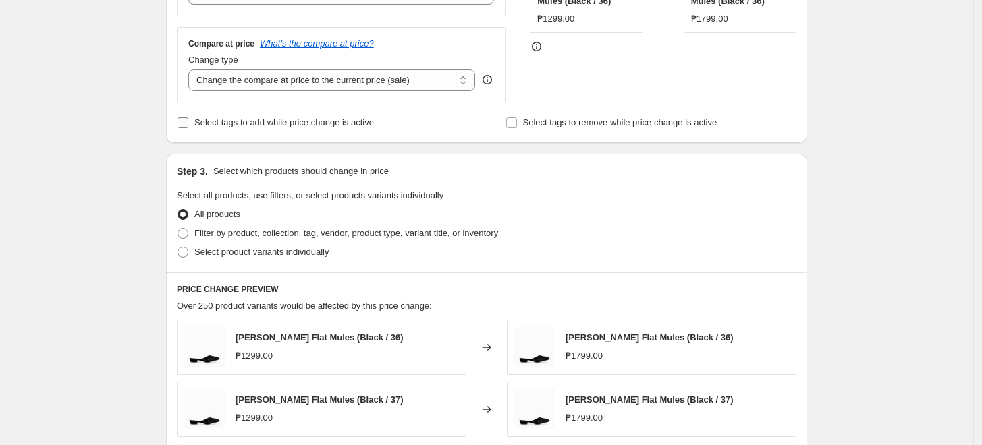
scroll to position [375, 0]
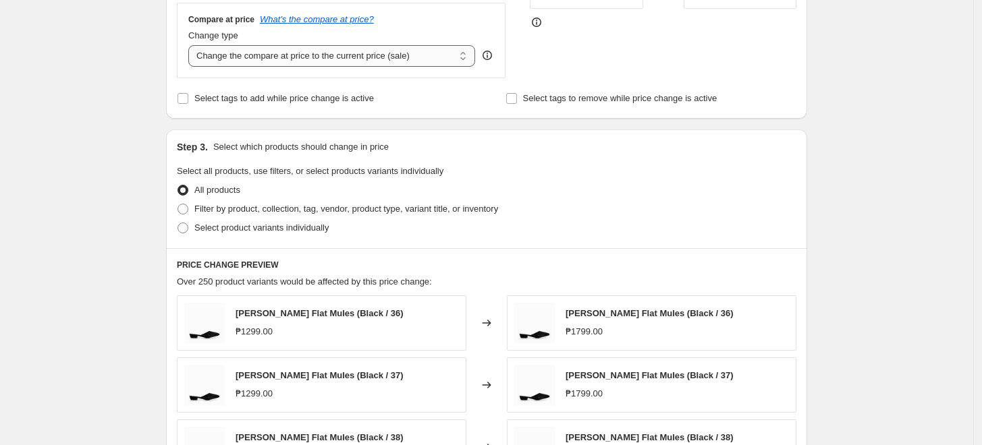
click at [267, 55] on select "Change the compare at price to the current price (sale) Change the compare at p…" at bounding box center [331, 56] width 287 height 22
select select "no_change"
click at [192, 46] on select "Change the compare at price to the current price (sale) Change the compare at p…" at bounding box center [331, 56] width 287 height 22
click at [92, 175] on div "Create new price [MEDICAL_DATA]. This page is ready Create new price [MEDICAL_D…" at bounding box center [486, 237] width 973 height 1224
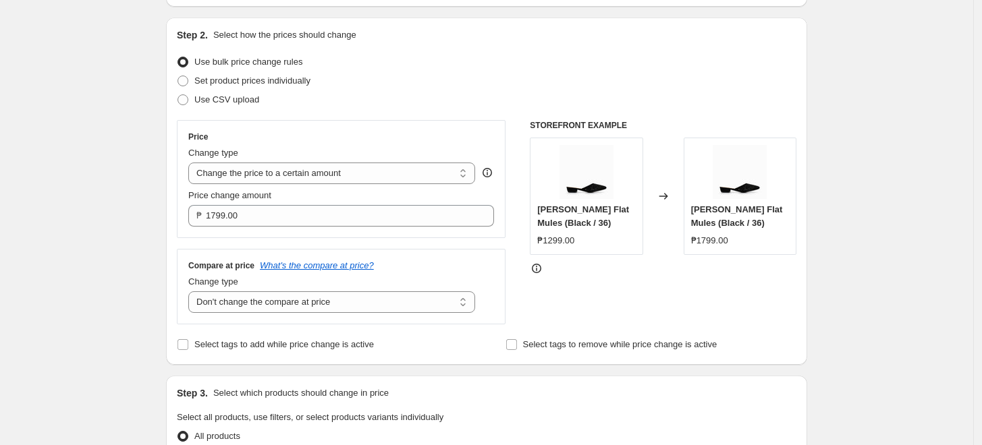
scroll to position [150, 0]
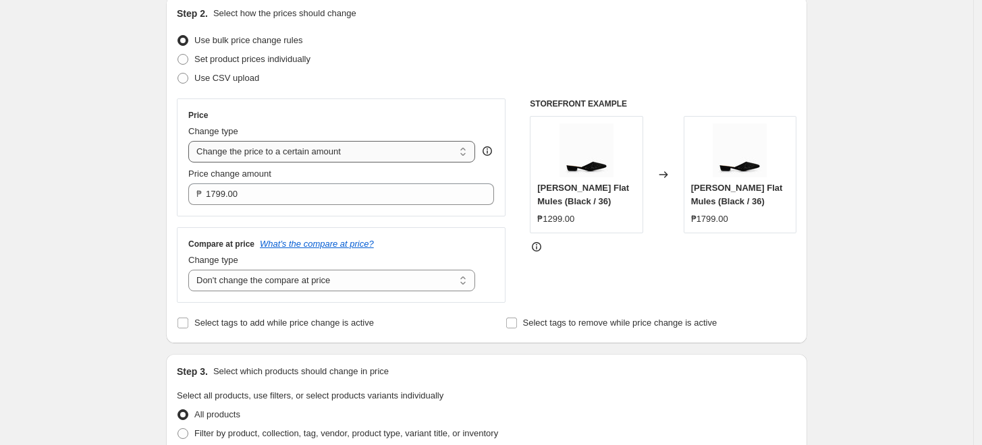
click at [258, 158] on select "Change the price to a certain amount Change the price by a certain amount Chang…" at bounding box center [331, 152] width 287 height 22
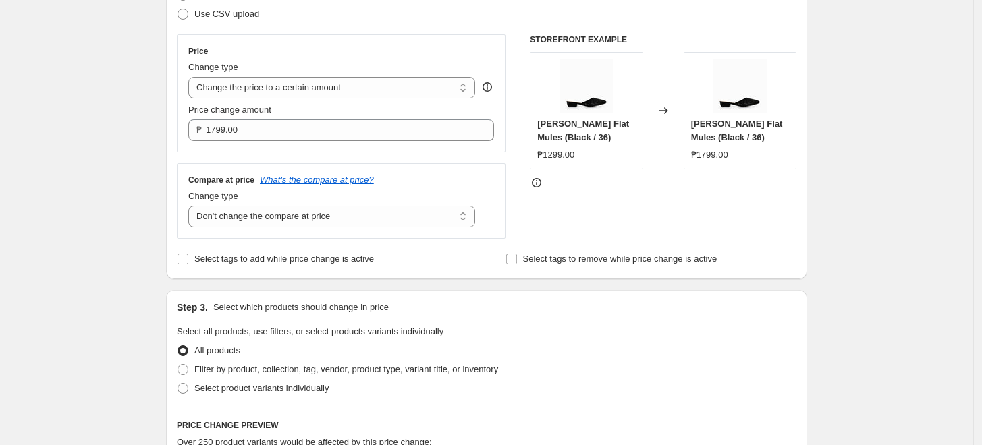
scroll to position [300, 0]
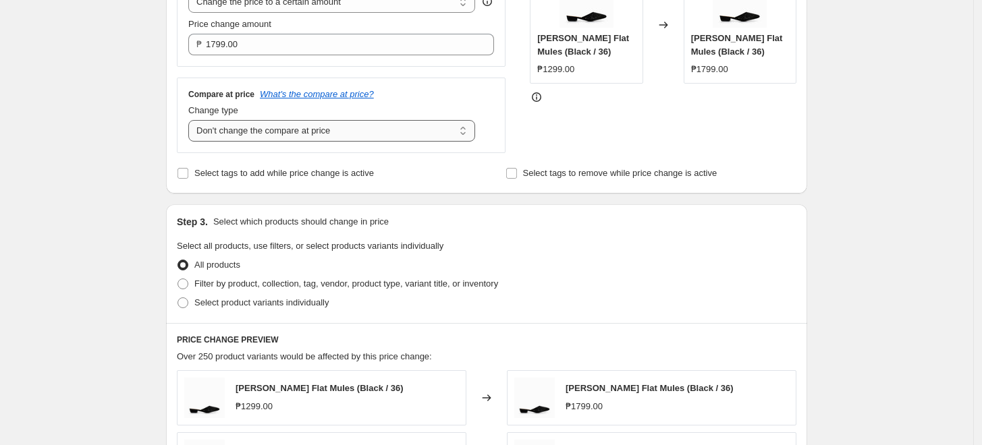
click at [247, 138] on select "Change the compare at price to the current price (sale) Change the compare at p…" at bounding box center [331, 131] width 287 height 22
click at [246, 134] on select "Change the compare at price to the current price (sale) Change the compare at p…" at bounding box center [331, 131] width 287 height 22
click at [121, 163] on div "Create new price [MEDICAL_DATA]. This page is ready Create new price [MEDICAL_D…" at bounding box center [486, 312] width 973 height 1224
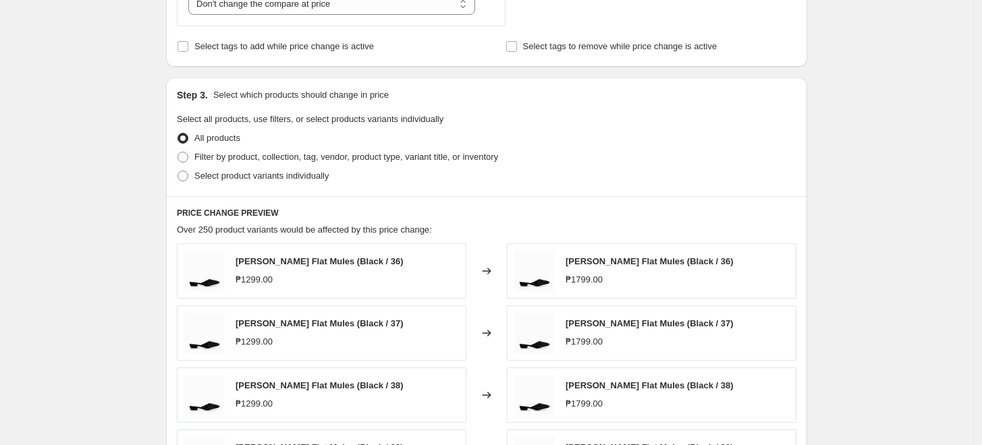
scroll to position [449, 0]
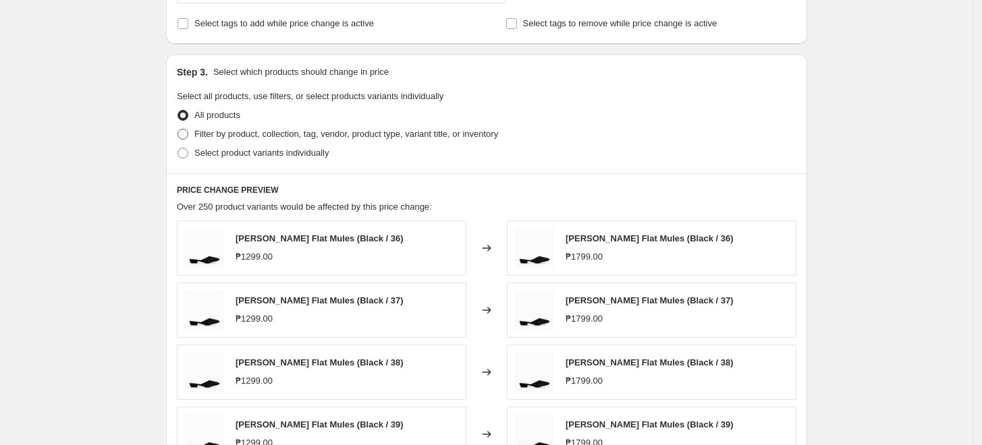
click at [255, 138] on span "Filter by product, collection, tag, vendor, product type, variant title, or inv…" at bounding box center [346, 134] width 304 height 10
click at [178, 130] on input "Filter by product, collection, tag, vendor, product type, variant title, or inv…" at bounding box center [177, 129] width 1 height 1
radio input "true"
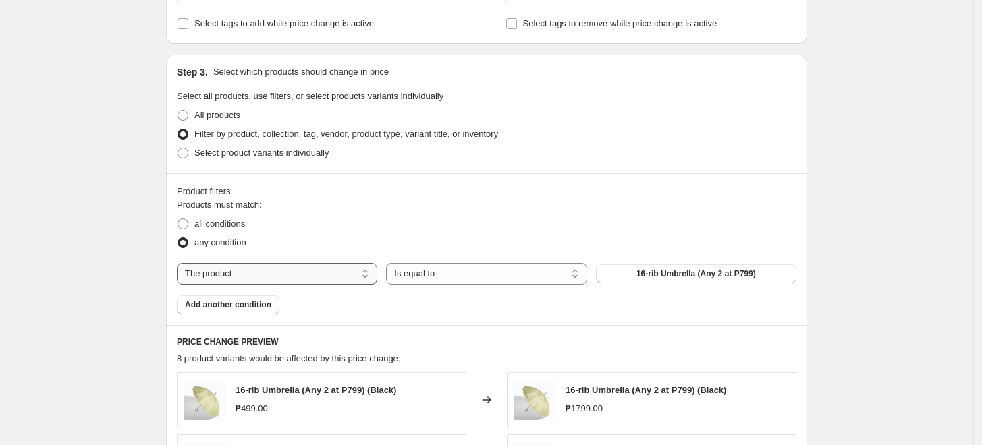
click at [265, 271] on select "The product The product's collection The product's tag The product's vendor The…" at bounding box center [277, 274] width 200 height 22
select select "tag"
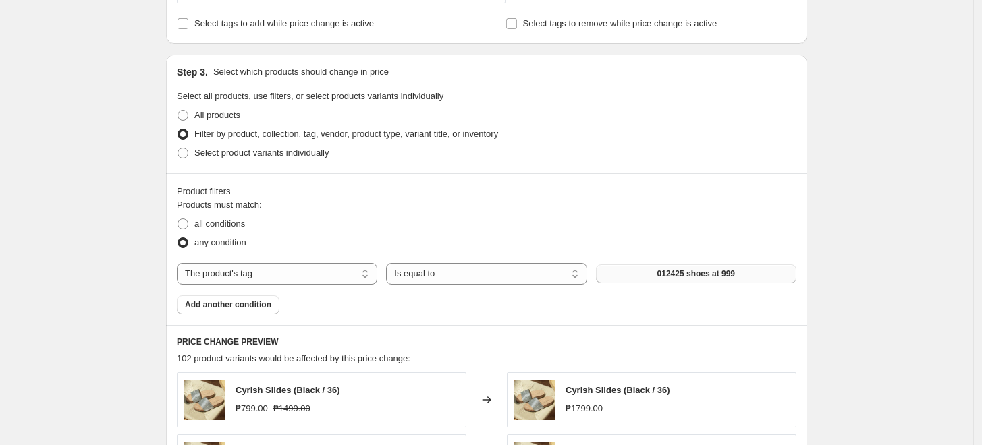
click at [653, 270] on button "012425 shoes at 999" at bounding box center [696, 274] width 200 height 19
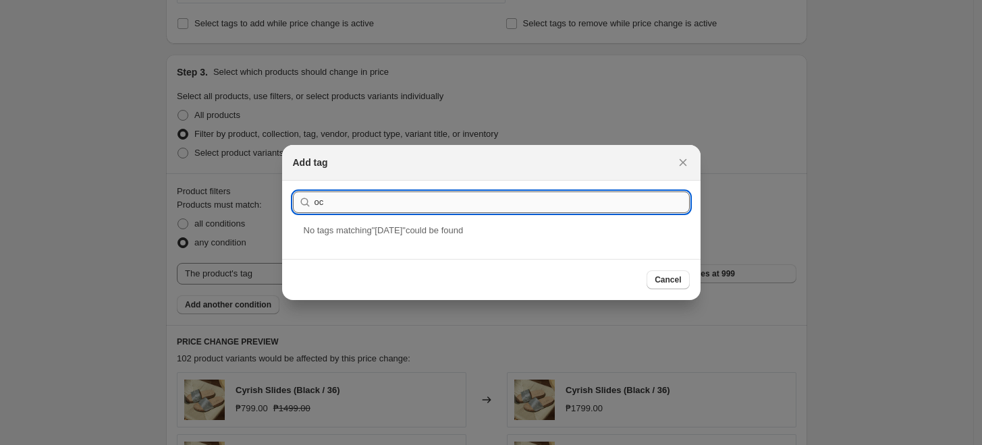
type input "o"
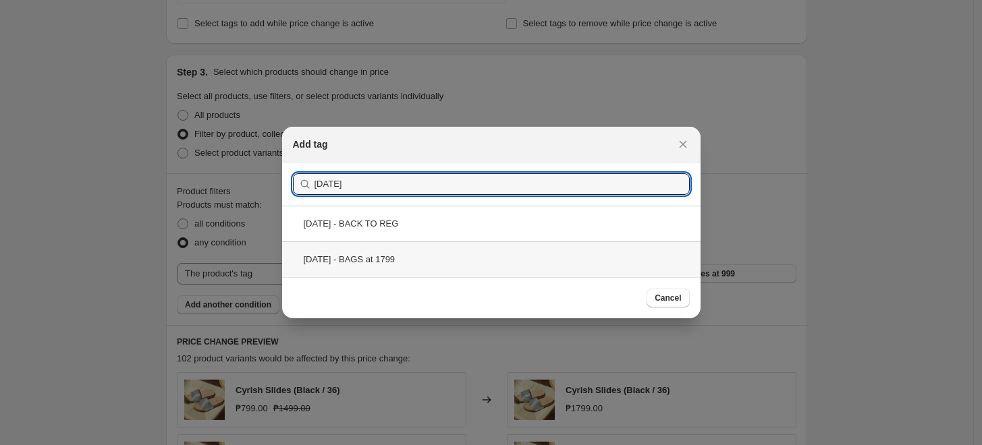
type input "[DATE]"
click at [406, 252] on div "[DATE] - BAGS at 1799" at bounding box center [491, 260] width 418 height 36
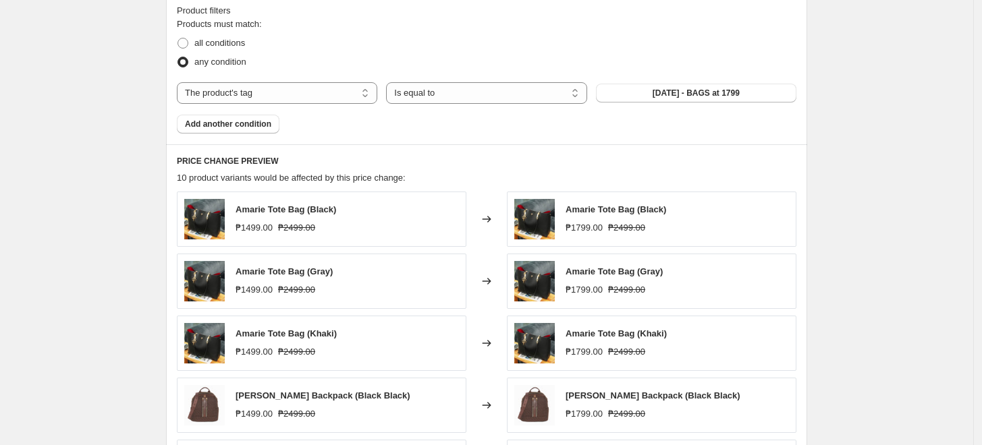
scroll to position [750, 0]
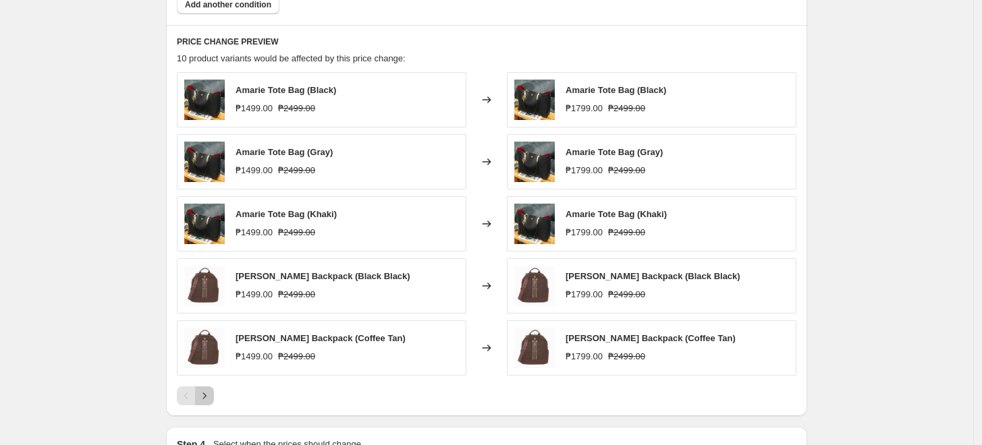
click at [211, 391] on icon "Next" at bounding box center [204, 395] width 13 height 13
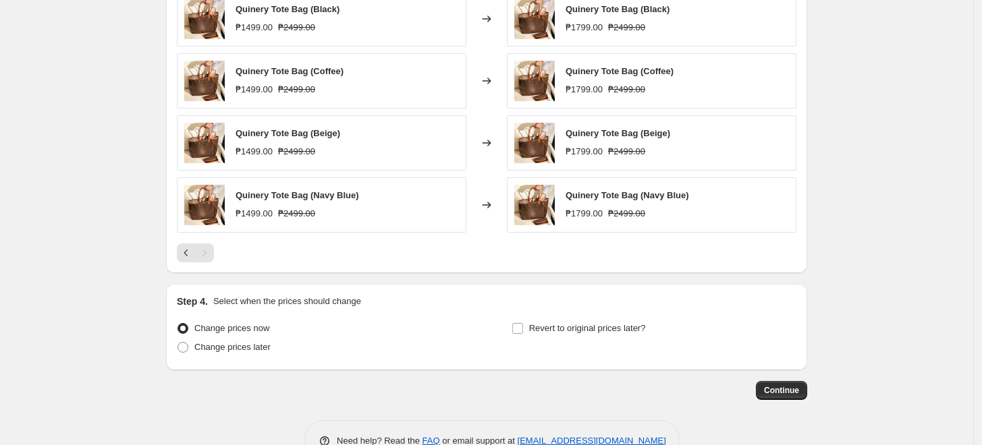
scroll to position [929, 0]
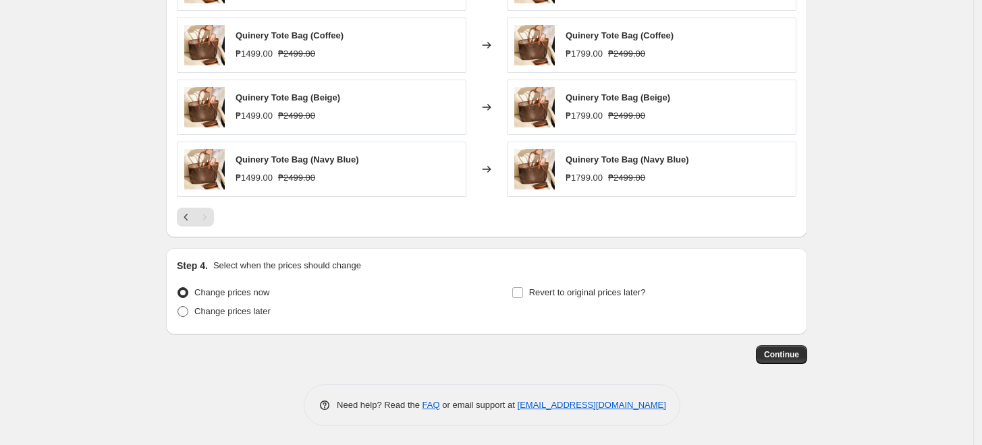
click at [244, 309] on span "Change prices later" at bounding box center [232, 311] width 76 height 10
click at [178, 307] on input "Change prices later" at bounding box center [177, 306] width 1 height 1
radio input "true"
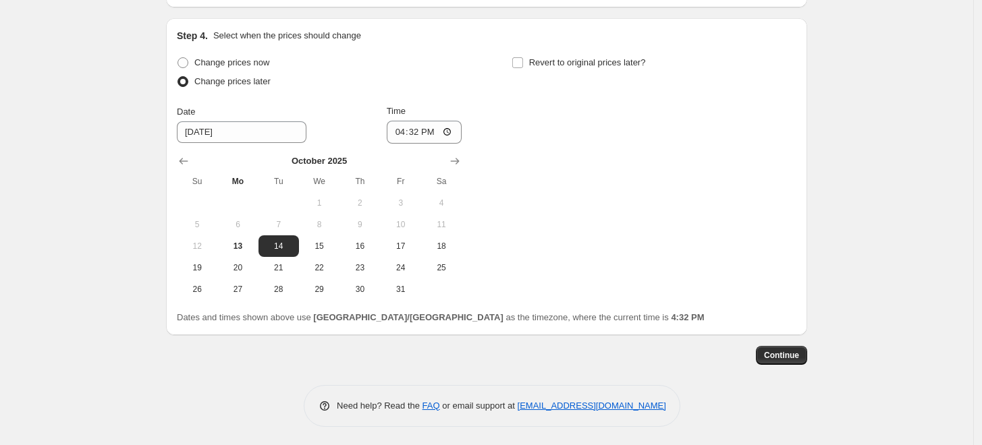
scroll to position [1160, 0]
click at [280, 248] on span "14" at bounding box center [279, 245] width 30 height 11
click at [406, 129] on input "16:32" at bounding box center [425, 130] width 76 height 23
type input "00:00"
click at [581, 166] on div "Change prices now Change prices later Date [DATE] Time 00:00 [DATE] Su Mo Tu We…" at bounding box center [487, 175] width 620 height 247
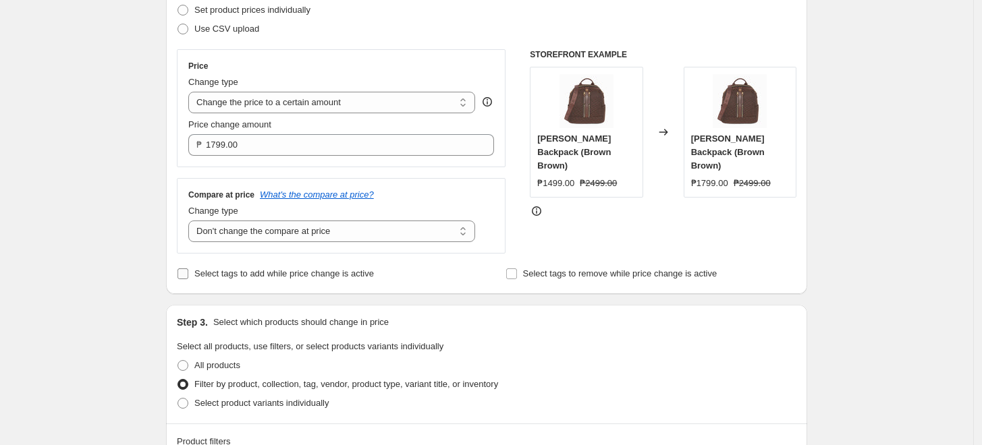
scroll to position [225, 0]
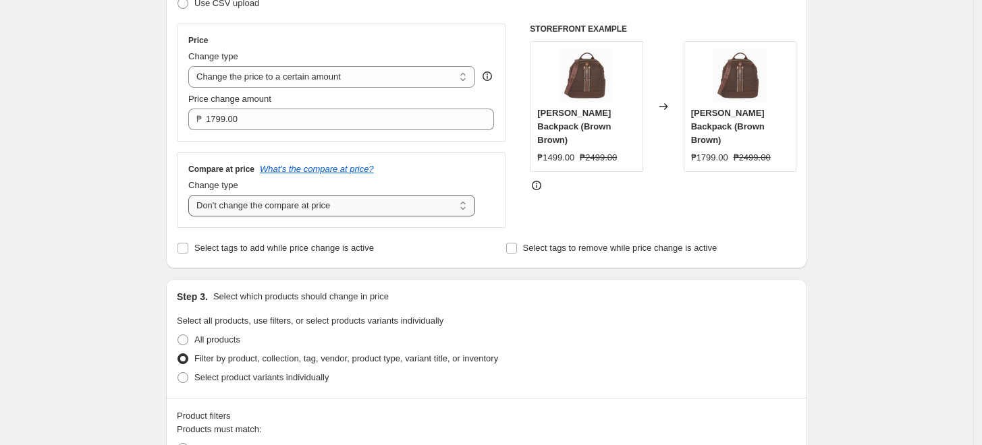
click at [333, 200] on select "Change the compare at price to the current price (sale) Change the compare at p…" at bounding box center [331, 206] width 287 height 22
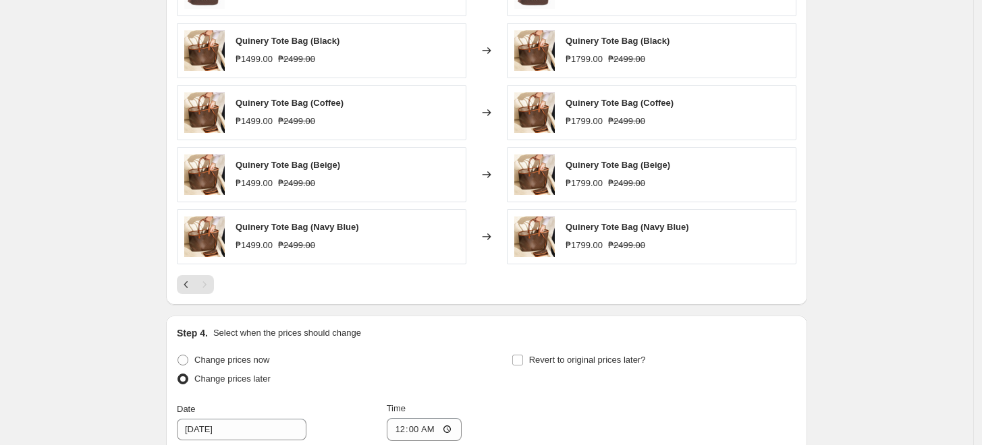
scroll to position [825, 0]
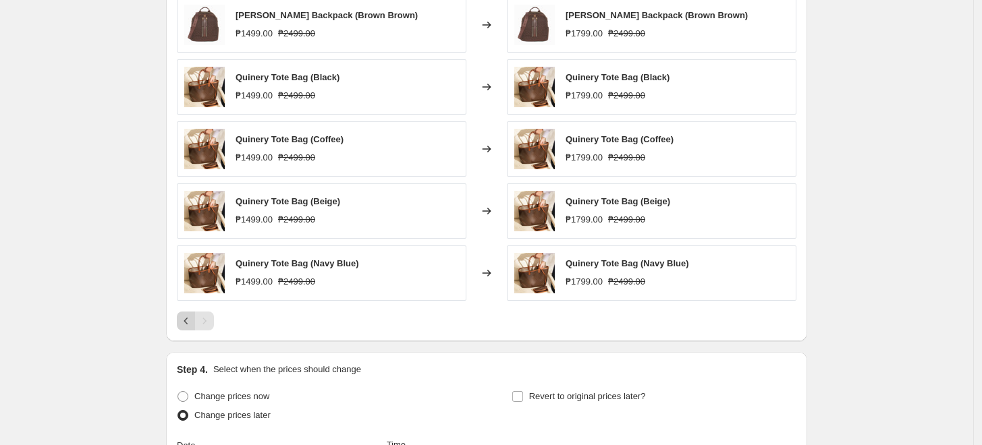
click at [188, 323] on icon "Previous" at bounding box center [186, 321] width 4 height 7
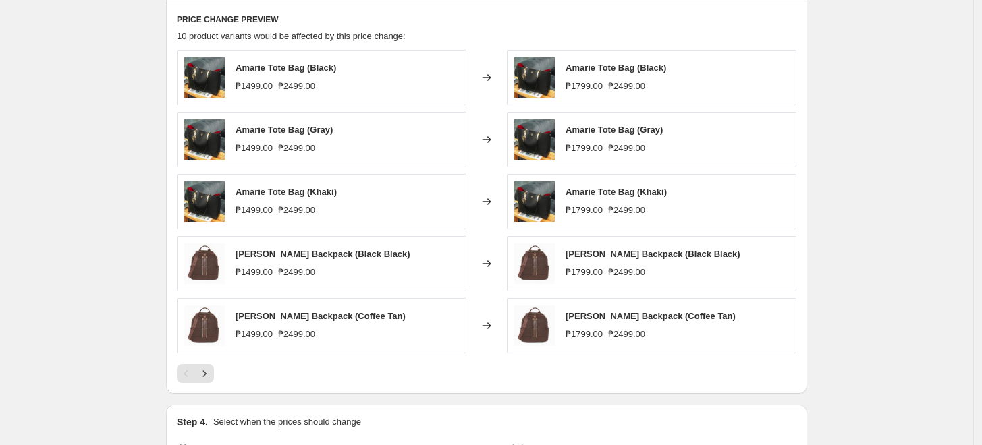
scroll to position [750, 0]
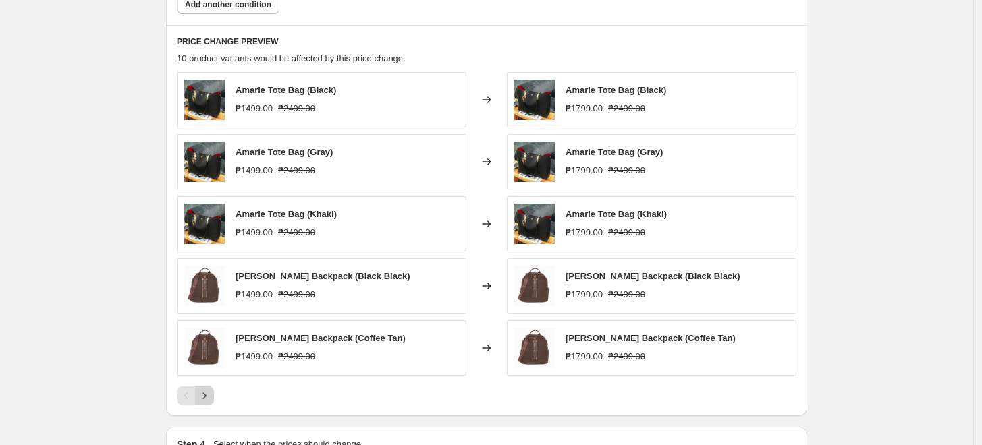
click at [207, 397] on icon "Next" at bounding box center [204, 395] width 13 height 13
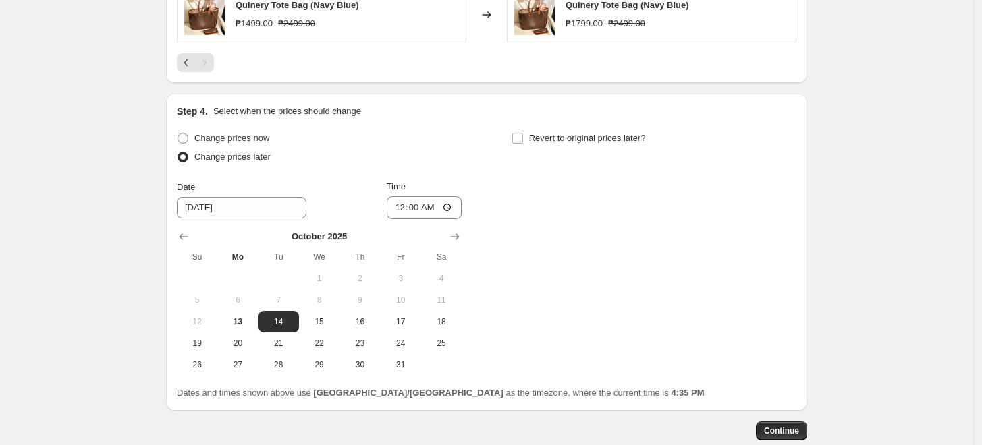
scroll to position [1160, 0]
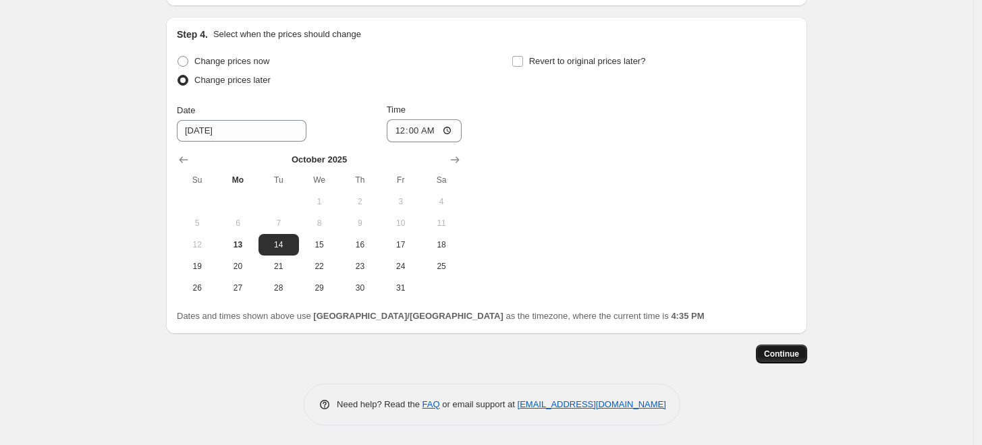
click at [790, 353] on span "Continue" at bounding box center [781, 354] width 35 height 11
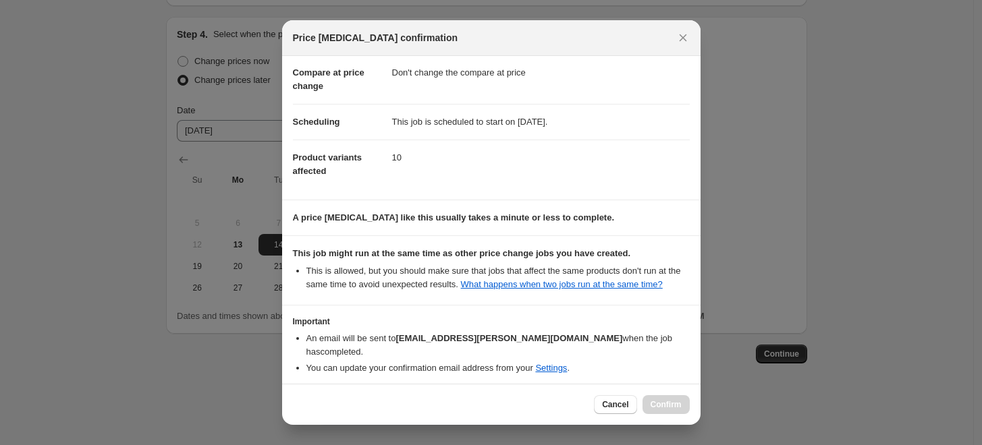
scroll to position [105, 0]
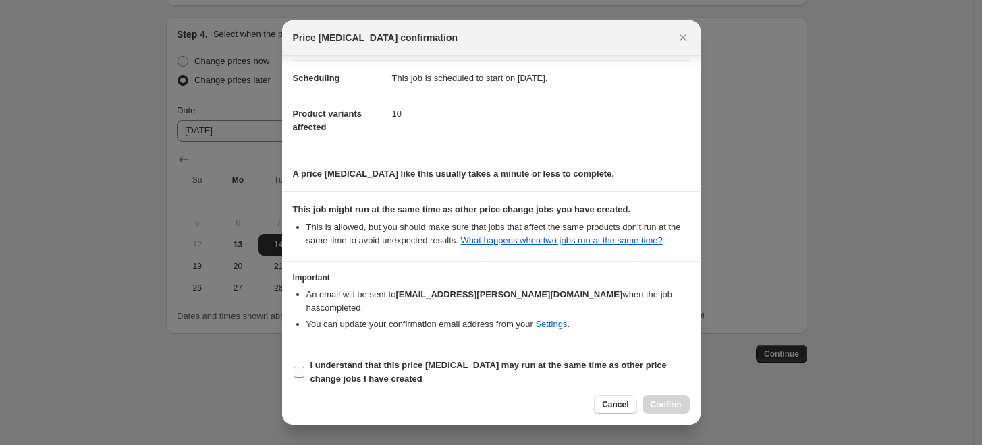
click at [304, 366] on span ":rgc:" at bounding box center [299, 372] width 12 height 12
click at [304, 367] on input "I understand that this price [MEDICAL_DATA] may run at the same time as other p…" at bounding box center [299, 372] width 11 height 11
checkbox input "true"
click at [659, 410] on span "Confirm" at bounding box center [666, 405] width 31 height 11
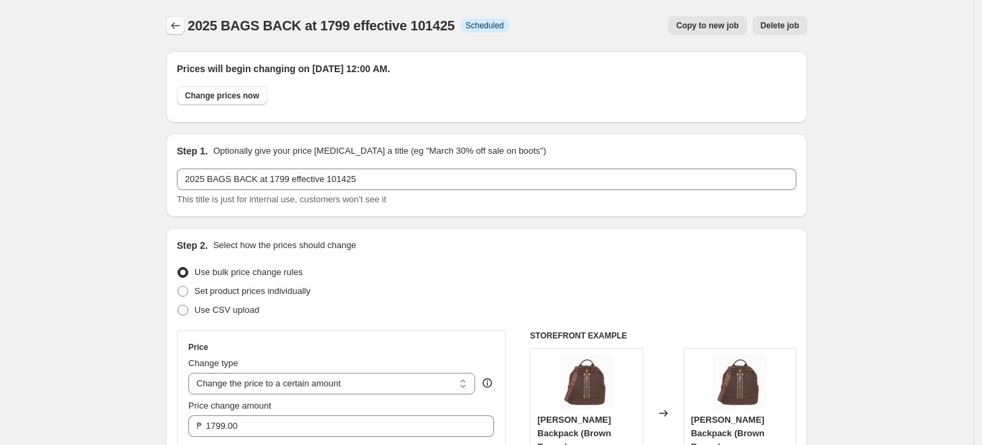
click at [175, 26] on icon "Price change jobs" at bounding box center [175, 25] width 9 height 7
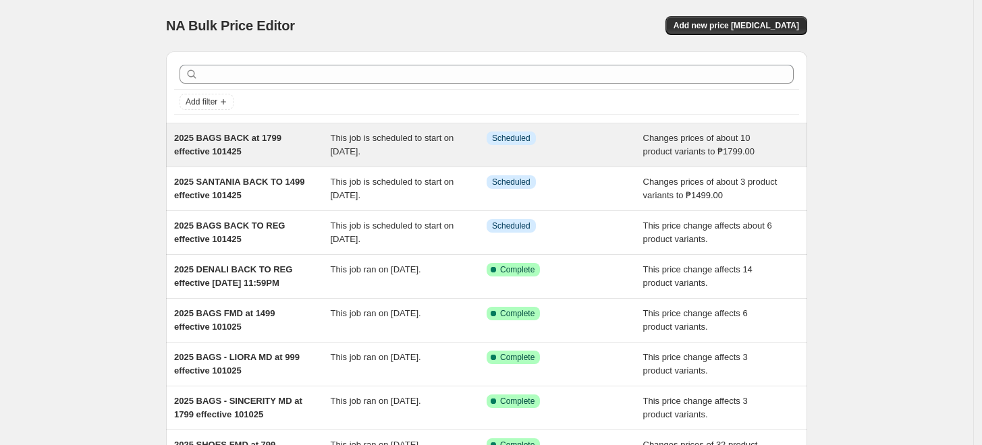
click at [210, 139] on span "2025 BAGS BACK at 1799 effective 101425" at bounding box center [227, 145] width 107 height 24
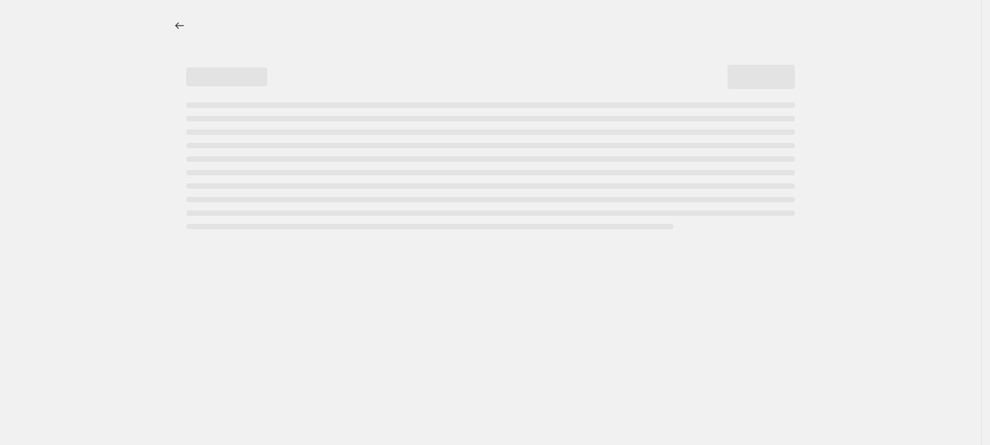
select select "no_change"
select select "tag"
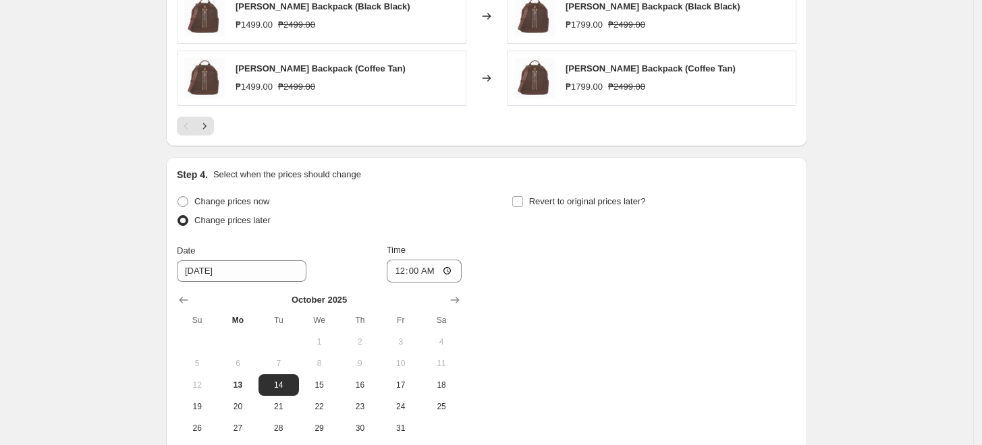
scroll to position [1242, 0]
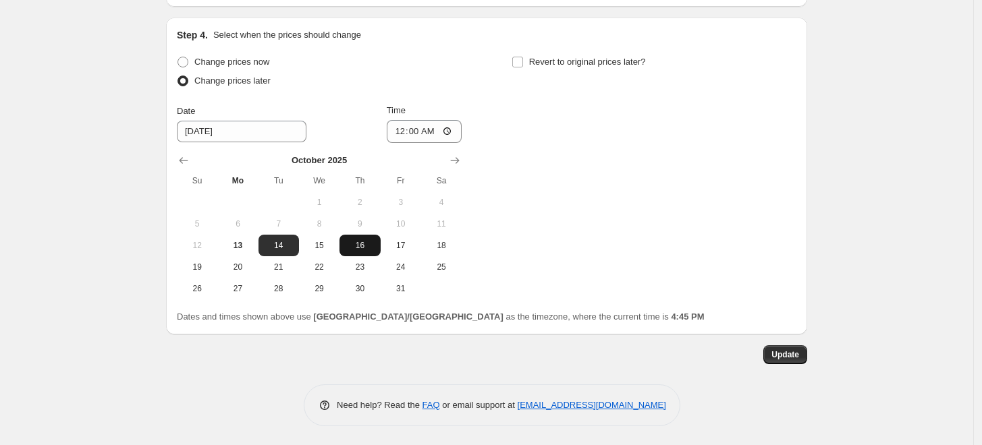
click at [366, 242] on span "16" at bounding box center [360, 245] width 30 height 11
type input "[DATE]"
click at [796, 355] on span "Update" at bounding box center [785, 355] width 28 height 11
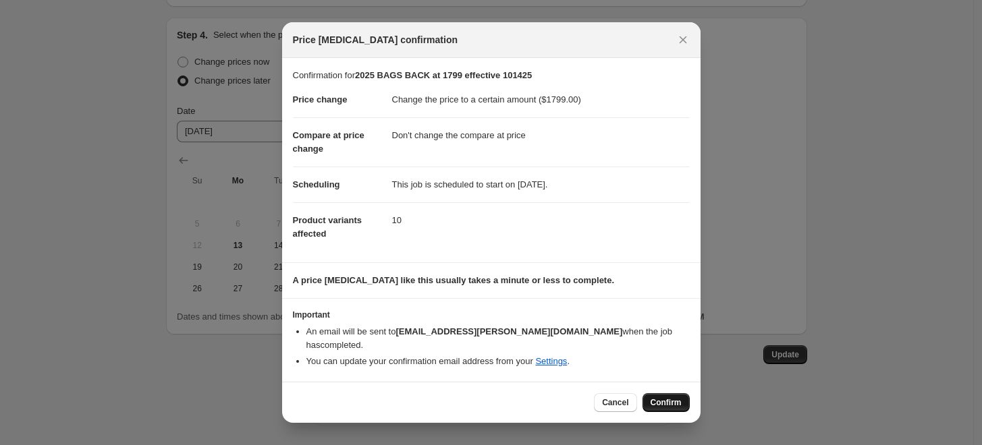
click at [655, 398] on span "Confirm" at bounding box center [666, 403] width 31 height 11
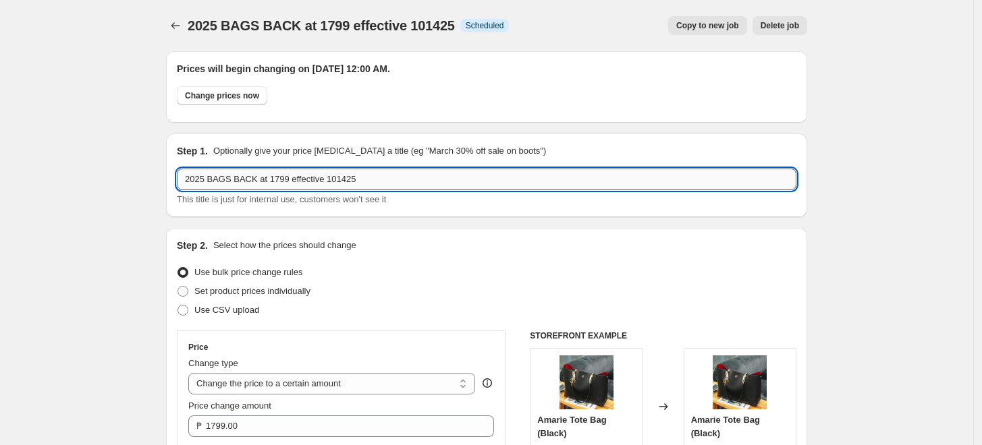
drag, startPoint x: 363, startPoint y: 184, endPoint x: 367, endPoint y: 177, distance: 7.9
click at [363, 184] on input "2025 BAGS BACK at 1799 effective 101425" at bounding box center [487, 180] width 620 height 22
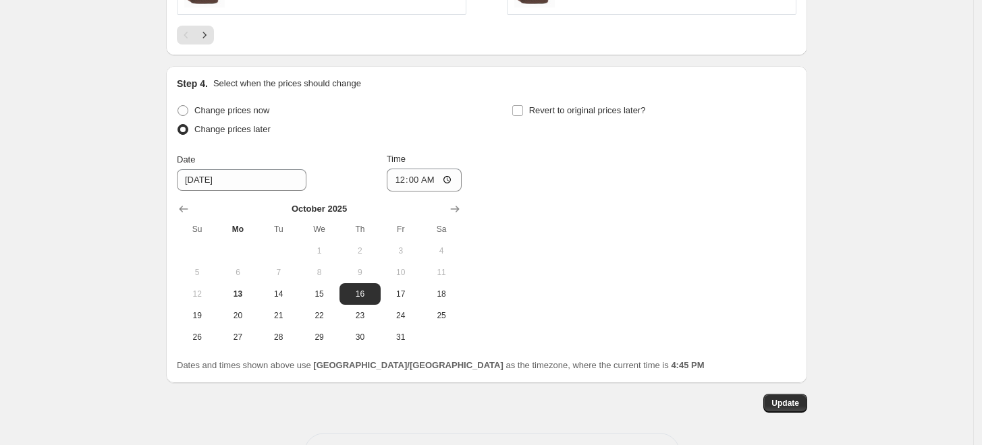
scroll to position [1242, 0]
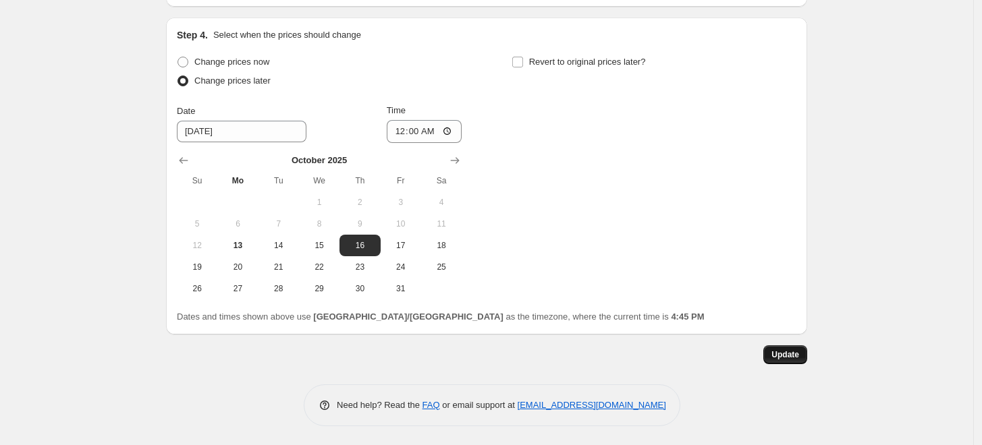
type input "2025 BAGS BACK at 1799 effective 101625"
click at [788, 353] on span "Update" at bounding box center [785, 355] width 28 height 11
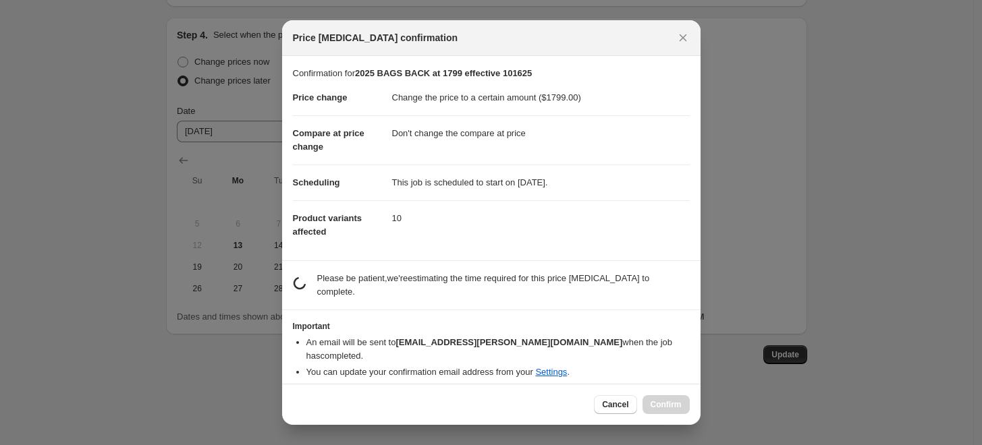
scroll to position [0, 0]
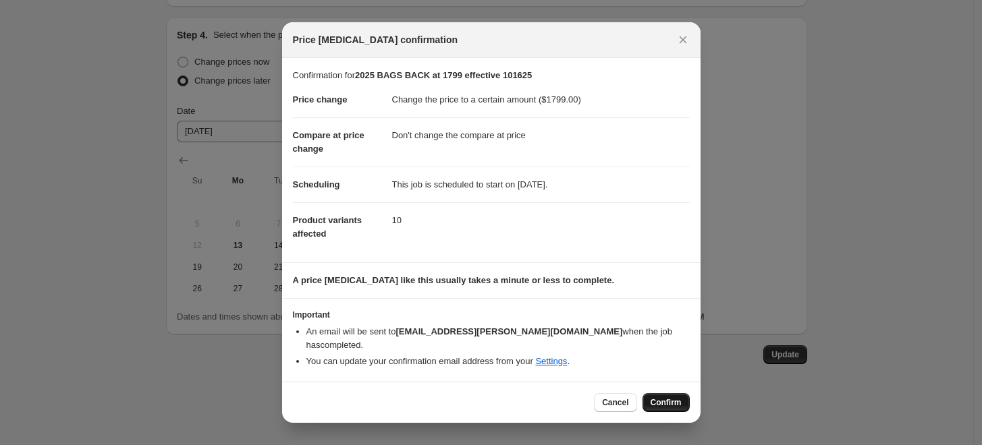
click at [669, 398] on span "Confirm" at bounding box center [666, 403] width 31 height 11
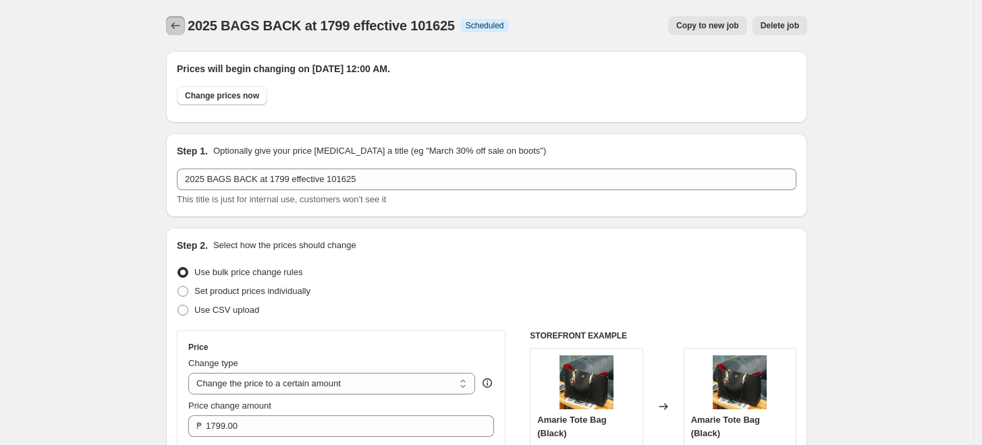
click at [173, 24] on icon "Price change jobs" at bounding box center [175, 25] width 13 height 13
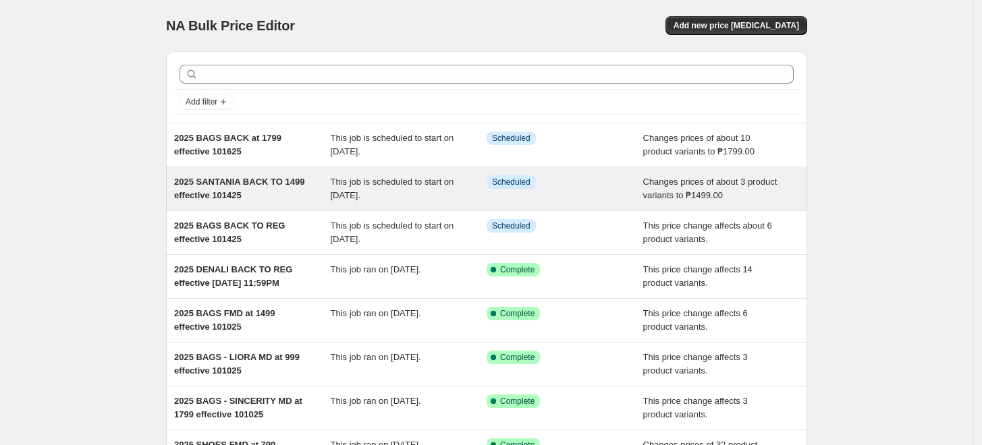
click at [246, 180] on span "2025 SANTANIA BACK TO 1499 effective 101425" at bounding box center [239, 189] width 130 height 24
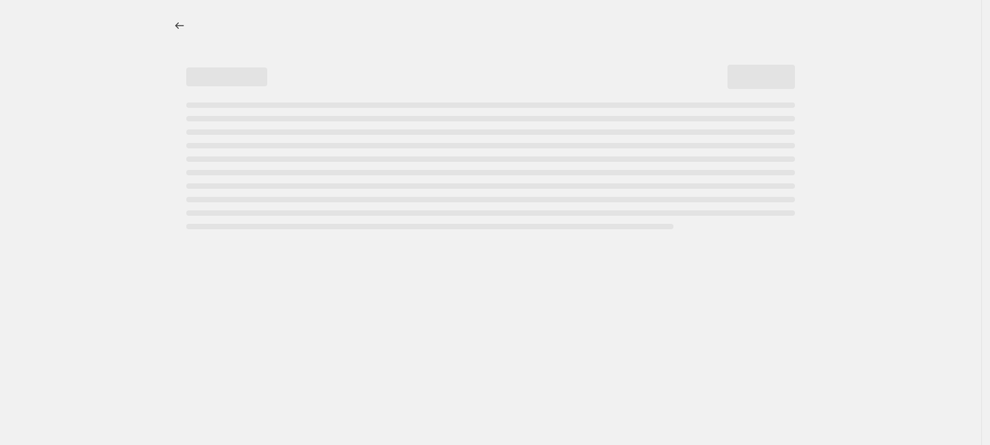
select select "no_change"
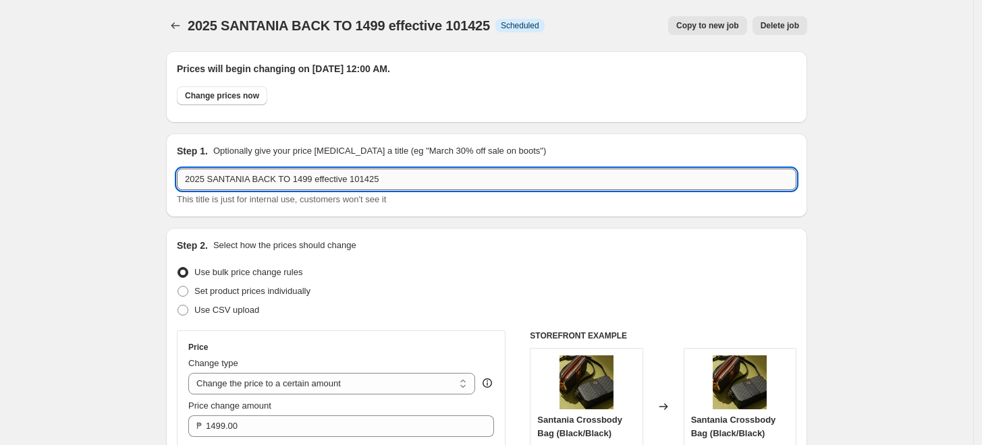
click at [365, 178] on input "2025 SANTANIA BACK TO 1499 effective 101425" at bounding box center [487, 180] width 620 height 22
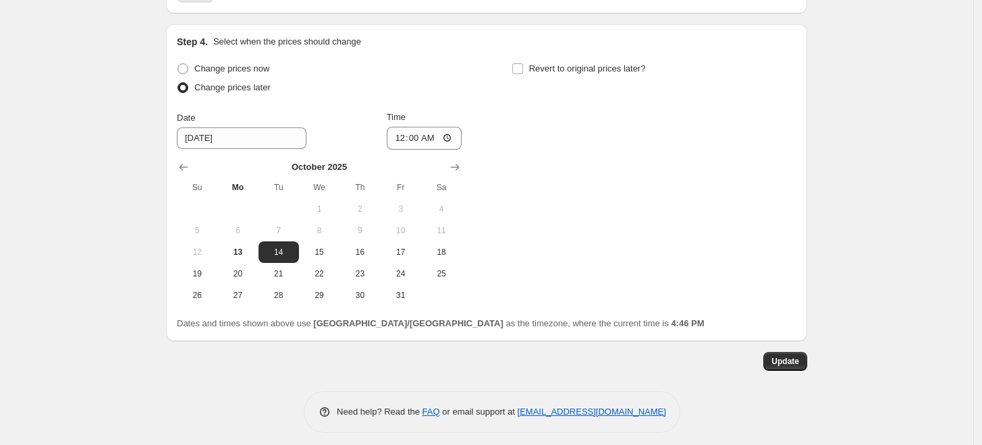
scroll to position [1118, 0]
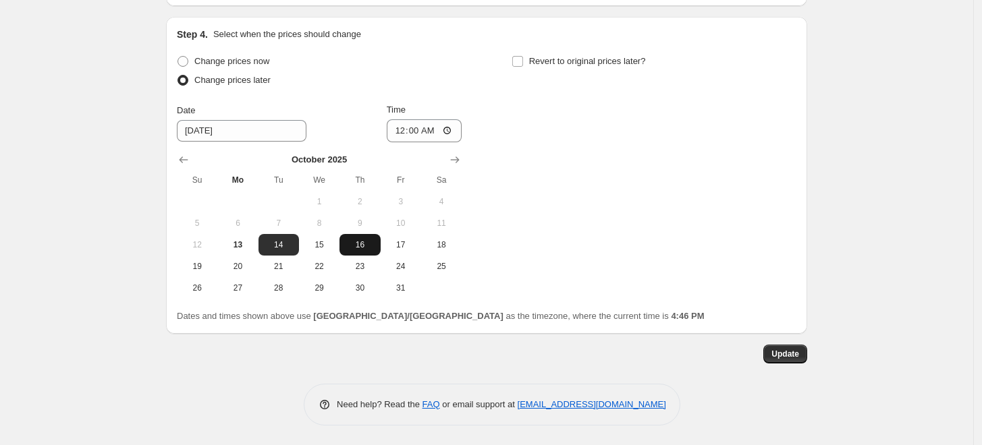
type input "2025 SANTANIA BACK TO 1499 effective 101625"
click at [358, 240] on span "16" at bounding box center [360, 245] width 30 height 11
type input "[DATE]"
click at [793, 352] on span "Update" at bounding box center [785, 354] width 28 height 11
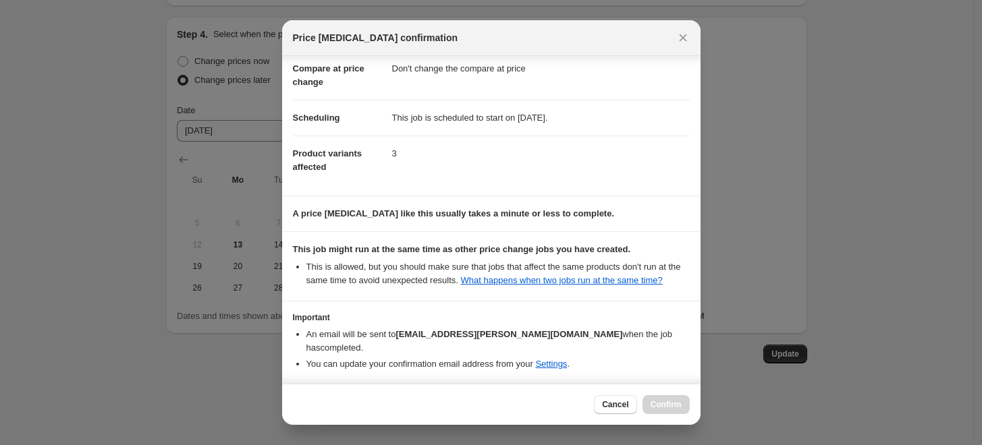
scroll to position [105, 0]
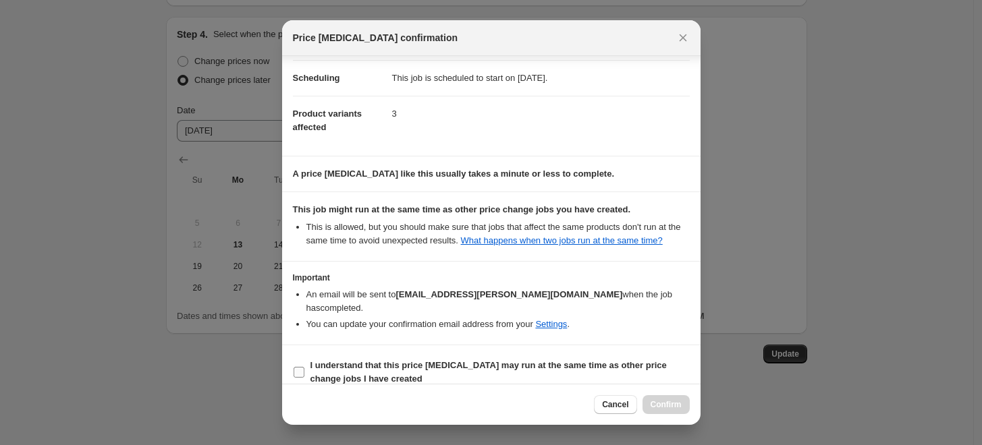
drag, startPoint x: 296, startPoint y: 354, endPoint x: 335, endPoint y: 366, distance: 40.8
click at [296, 367] on input "I understand that this price [MEDICAL_DATA] may run at the same time as other p…" at bounding box center [299, 372] width 11 height 11
checkbox input "true"
click at [659, 398] on button "Confirm" at bounding box center [665, 404] width 47 height 19
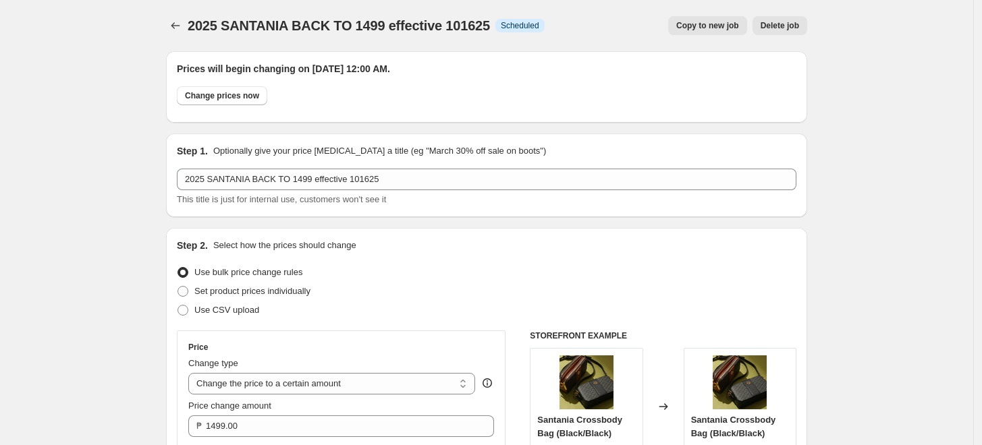
scroll to position [0, 0]
click at [173, 27] on icon "Price change jobs" at bounding box center [175, 25] width 13 height 13
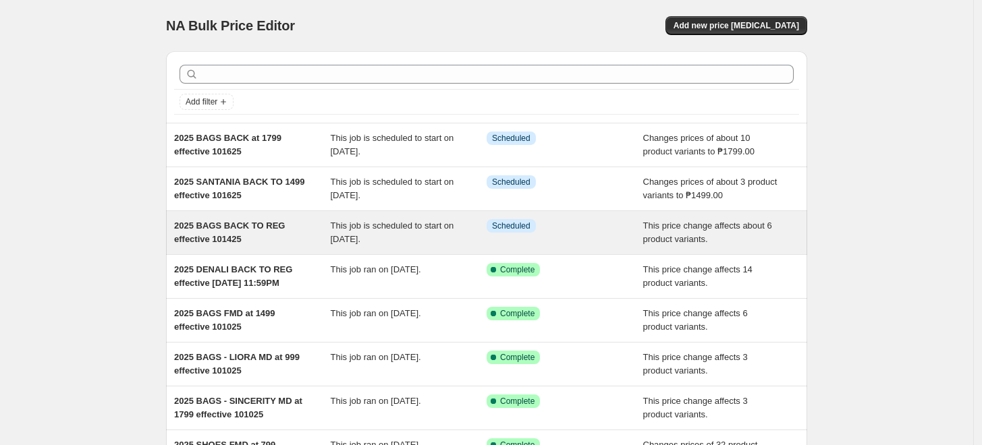
click at [225, 238] on span "2025 BAGS BACK TO REG effective 101425" at bounding box center [229, 233] width 111 height 24
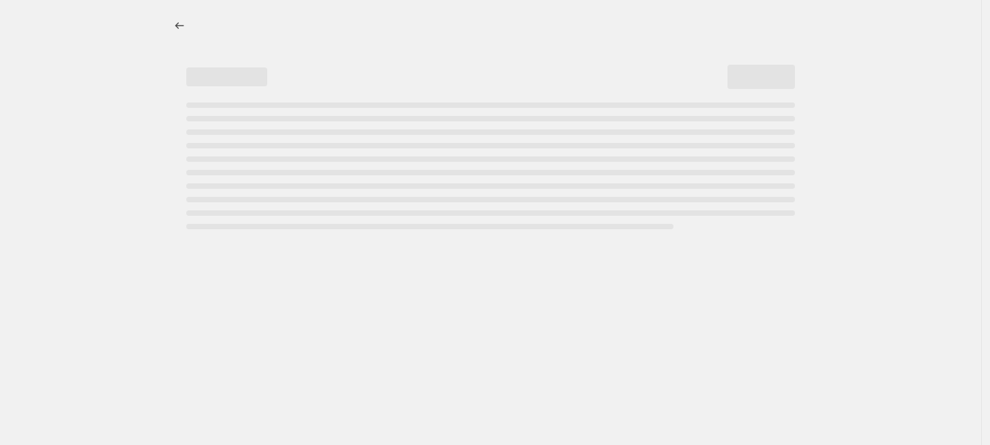
select select "ecap"
select select "no_change"
select select "tag"
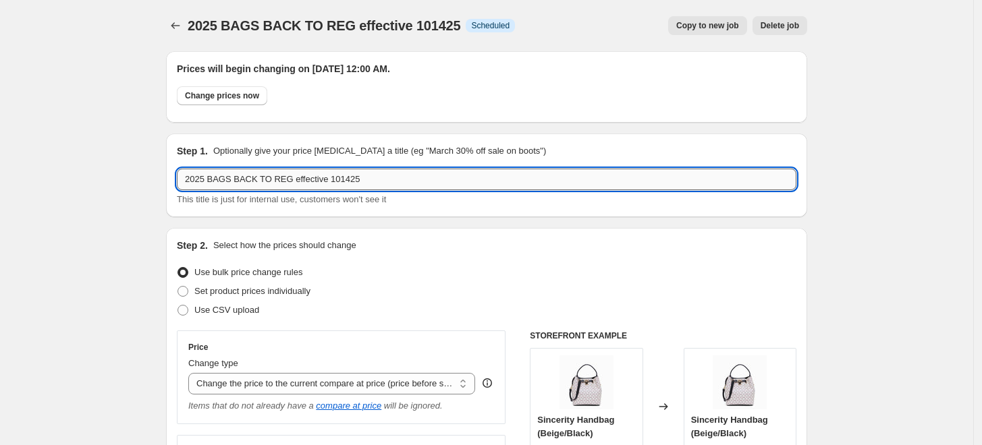
click at [341, 182] on input "2025 BAGS BACK TO REG effective 101425" at bounding box center [487, 180] width 620 height 22
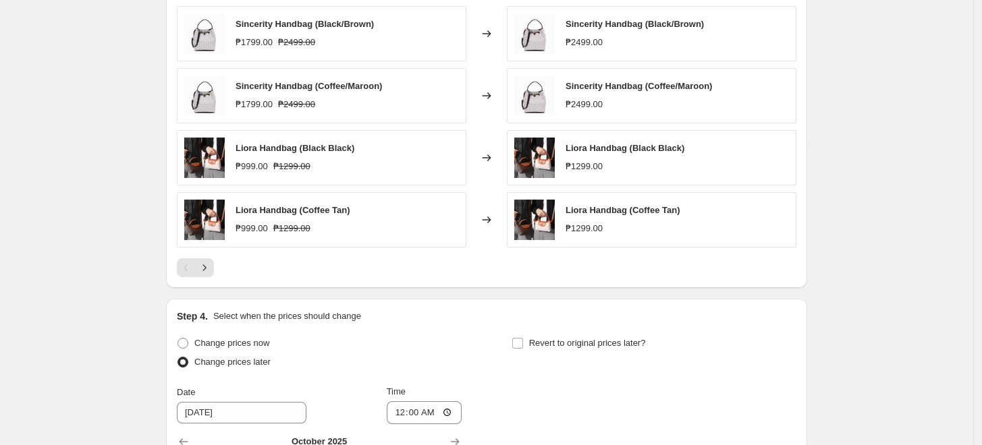
scroll to position [1124, 0]
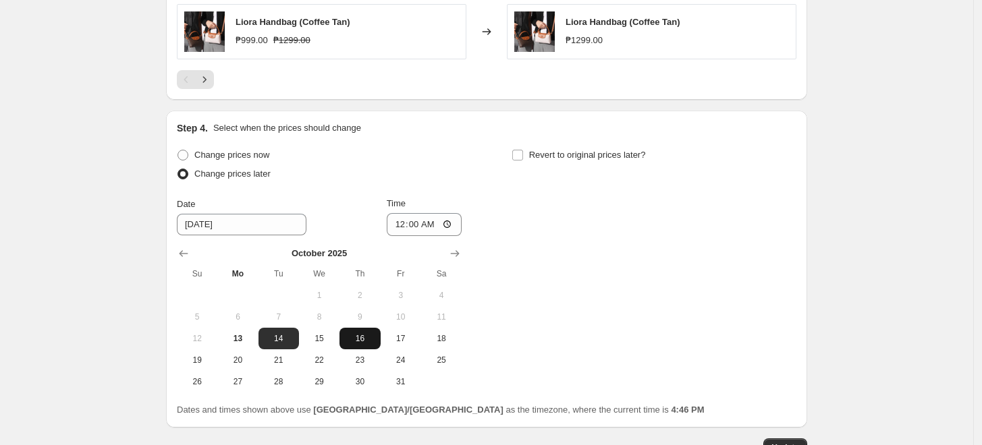
type input "2025 BAGS BACK TO REG effective 101625"
click at [365, 338] on span "16" at bounding box center [360, 338] width 30 height 11
type input "[DATE]"
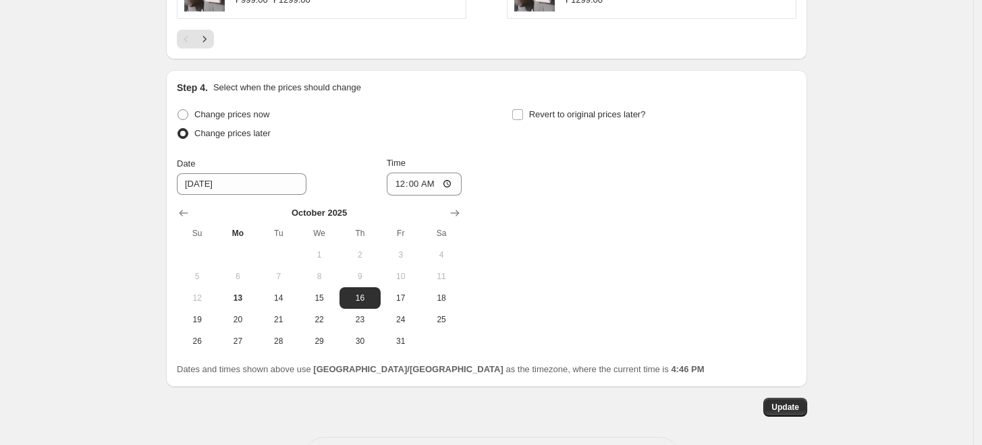
scroll to position [1199, 0]
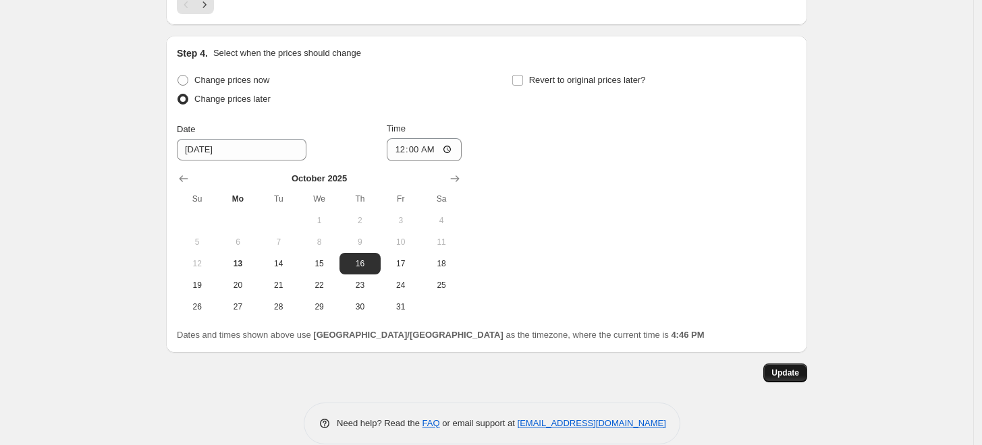
click at [798, 375] on span "Update" at bounding box center [785, 373] width 28 height 11
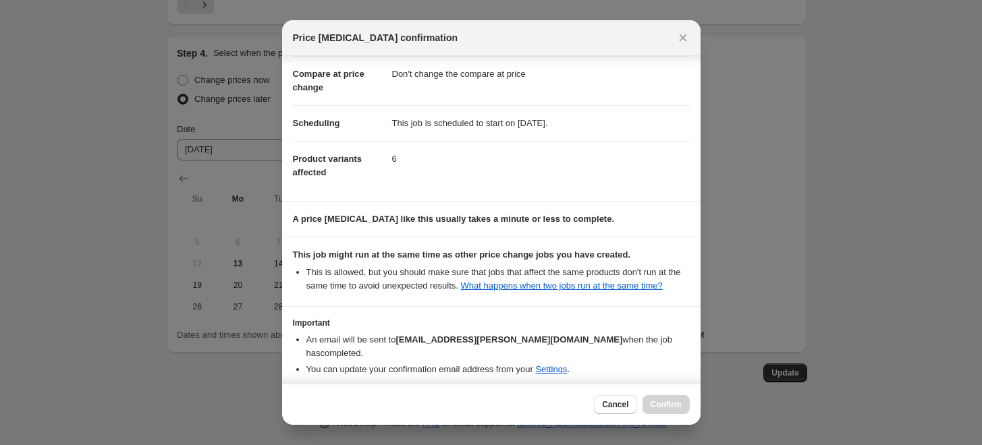
scroll to position [105, 0]
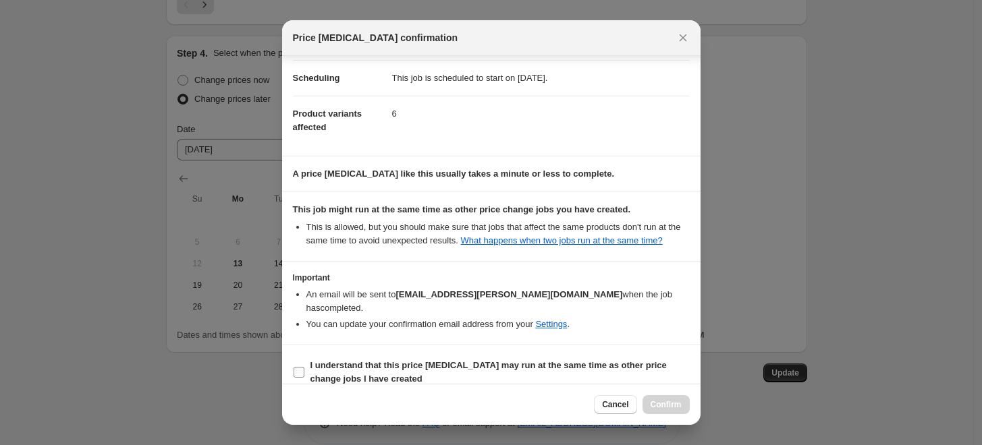
click at [302, 367] on input "I understand that this price [MEDICAL_DATA] may run at the same time as other p…" at bounding box center [299, 372] width 11 height 11
checkbox input "true"
click at [675, 408] on span "Confirm" at bounding box center [666, 405] width 31 height 11
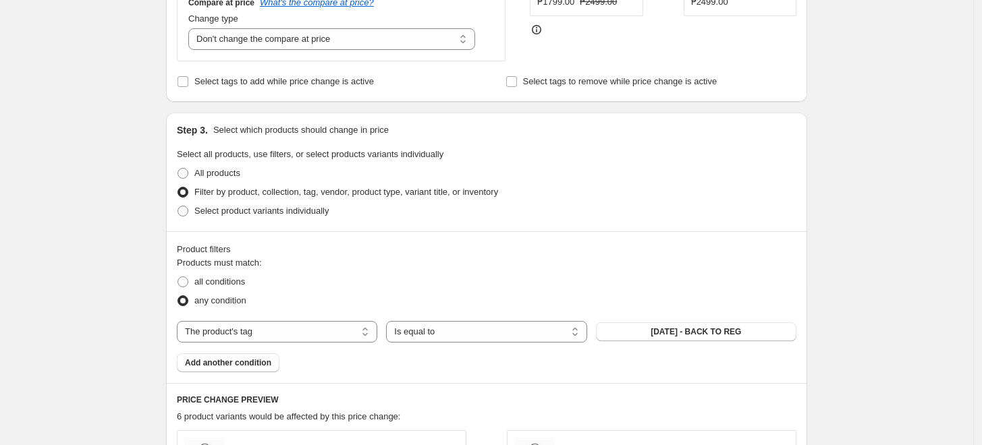
scroll to position [0, 0]
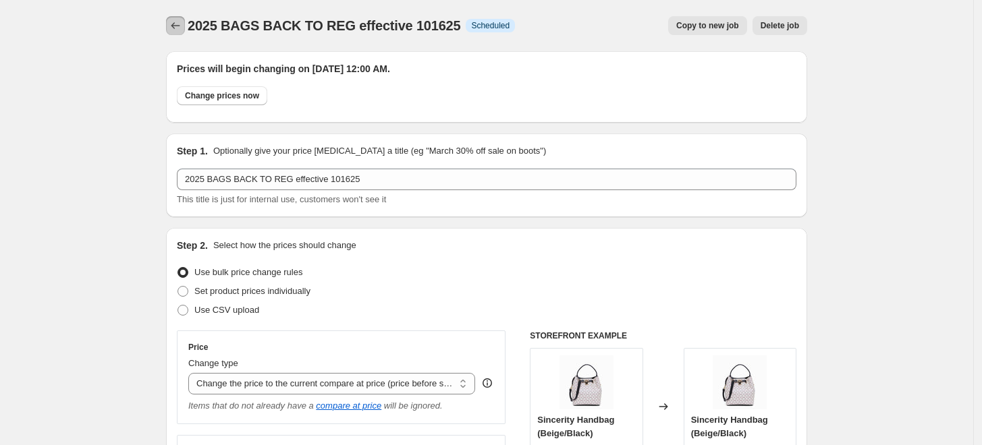
click at [180, 22] on icon "Price change jobs" at bounding box center [175, 25] width 13 height 13
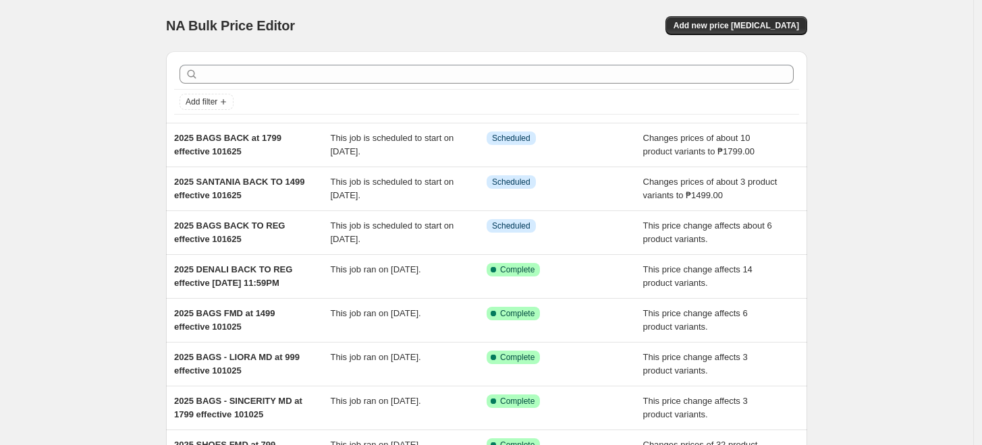
click at [74, 173] on div "NA Bulk Price Editor. This page is ready NA Bulk Price Editor Add new price [ME…" at bounding box center [486, 347] width 973 height 695
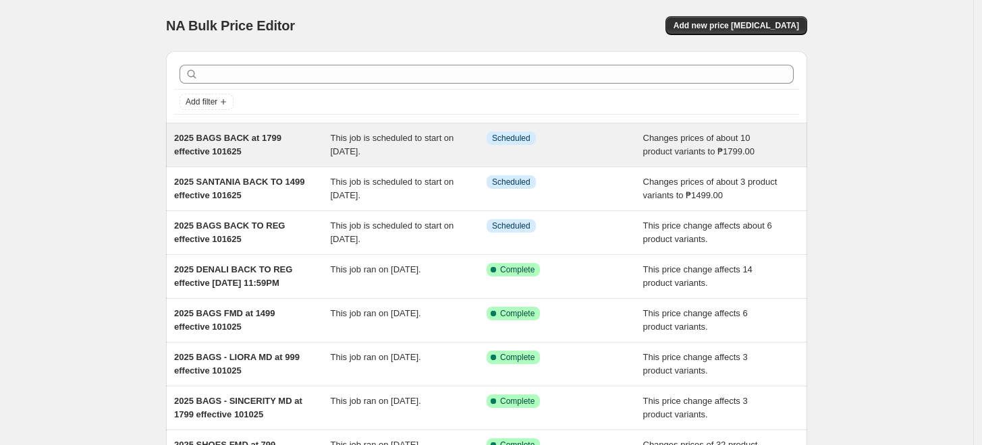
click at [256, 153] on div "2025 BAGS BACK at 1799 effective 101625" at bounding box center [252, 145] width 157 height 27
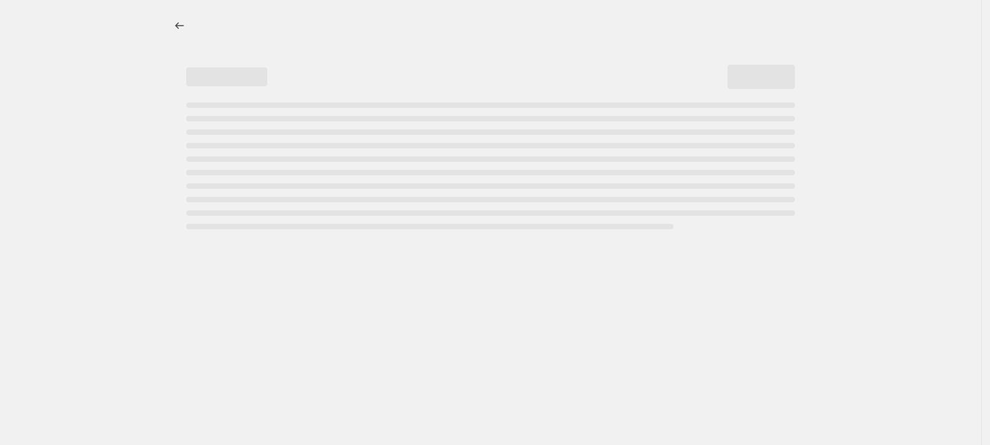
select select "no_change"
select select "tag"
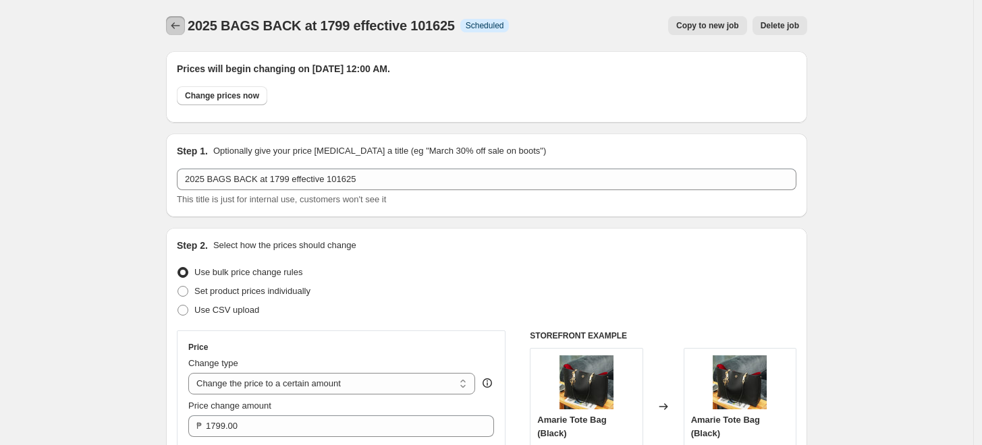
click at [182, 26] on icon "Price change jobs" at bounding box center [175, 25] width 13 height 13
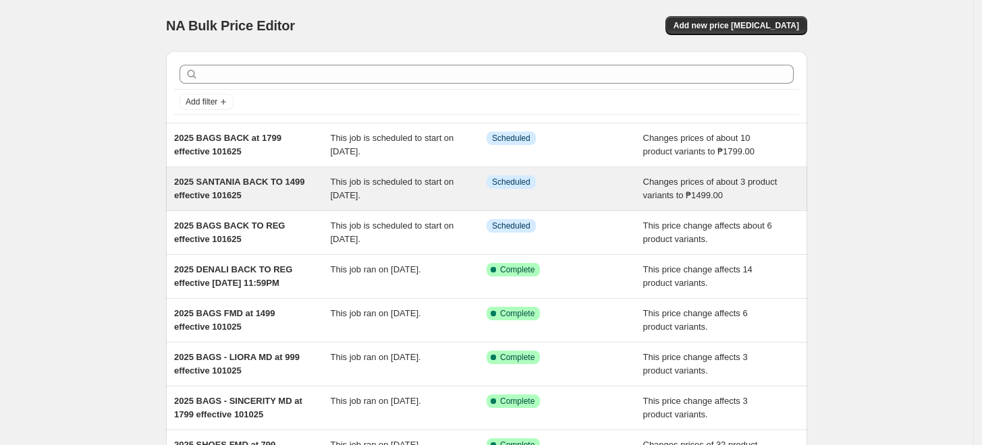
click at [215, 182] on span "2025 SANTANIA BACK TO 1499 effective 101625" at bounding box center [239, 189] width 130 height 24
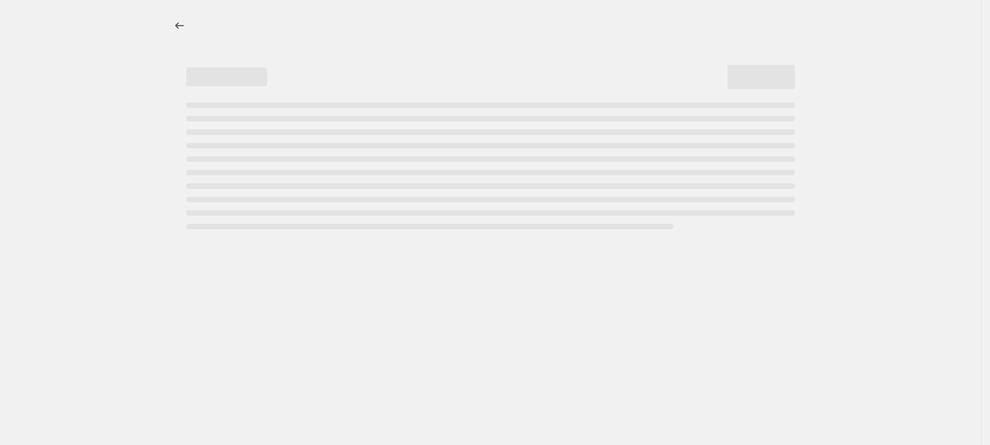
select select "no_change"
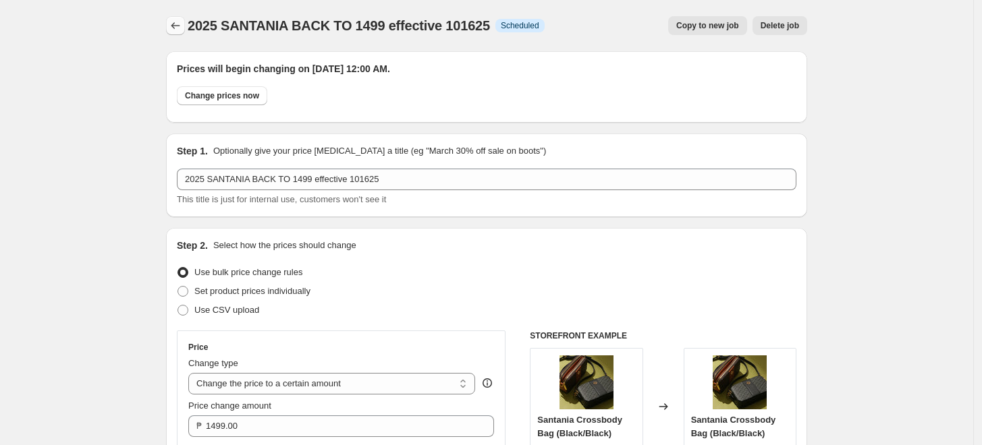
click at [182, 28] on icon "Price change jobs" at bounding box center [175, 25] width 13 height 13
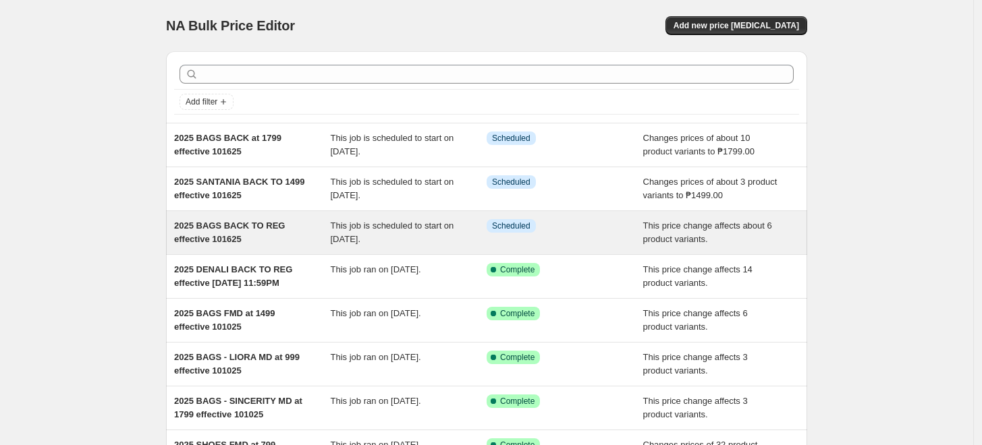
click at [203, 244] on span "2025 BAGS BACK TO REG effective 101625" at bounding box center [229, 233] width 111 height 24
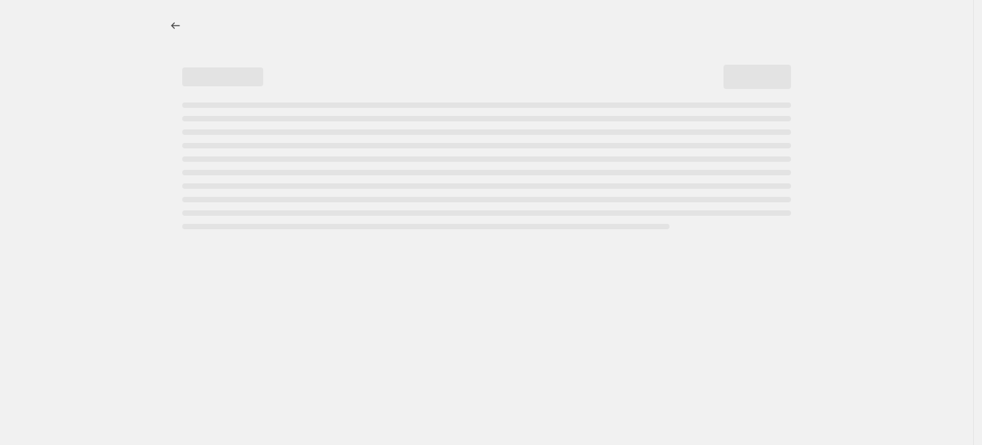
select select "ecap"
select select "no_change"
select select "tag"
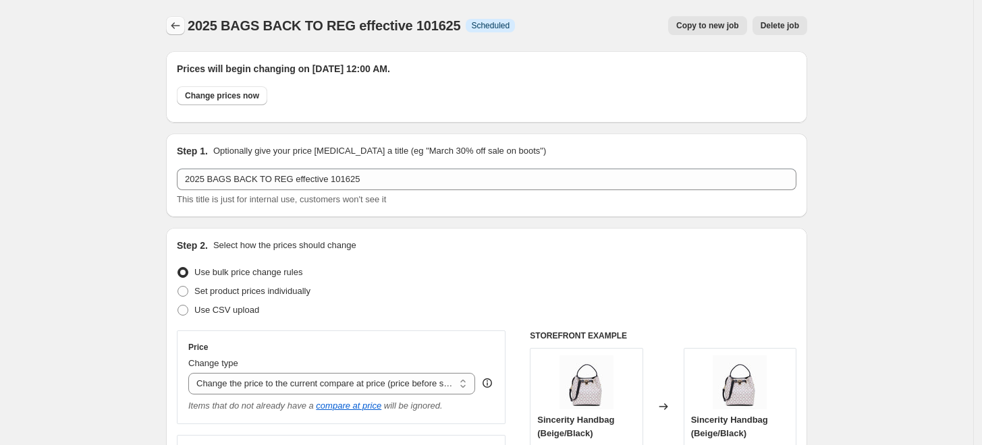
click at [181, 24] on icon "Price change jobs" at bounding box center [175, 25] width 13 height 13
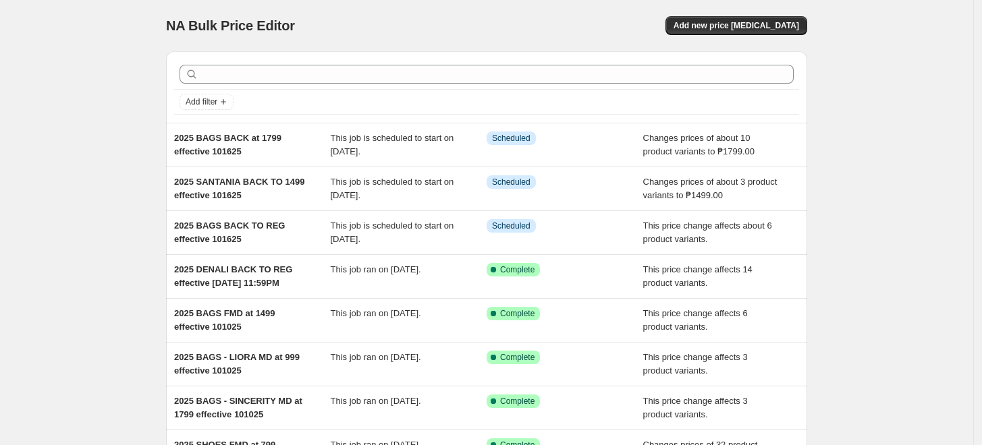
click at [943, 192] on div "NA Bulk Price Editor. This page is ready NA Bulk Price Editor Add new price [ME…" at bounding box center [486, 347] width 973 height 695
